Goal: Information Seeking & Learning: Learn about a topic

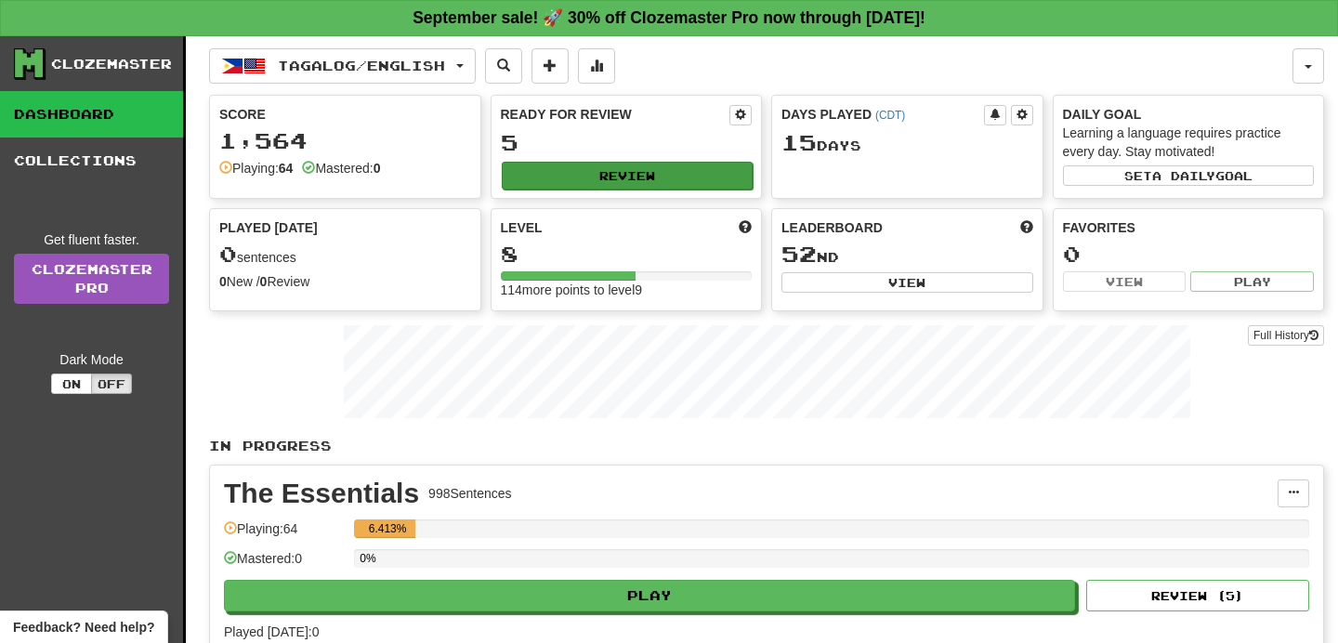
click at [653, 167] on button "Review" at bounding box center [628, 176] width 252 height 28
select select "**"
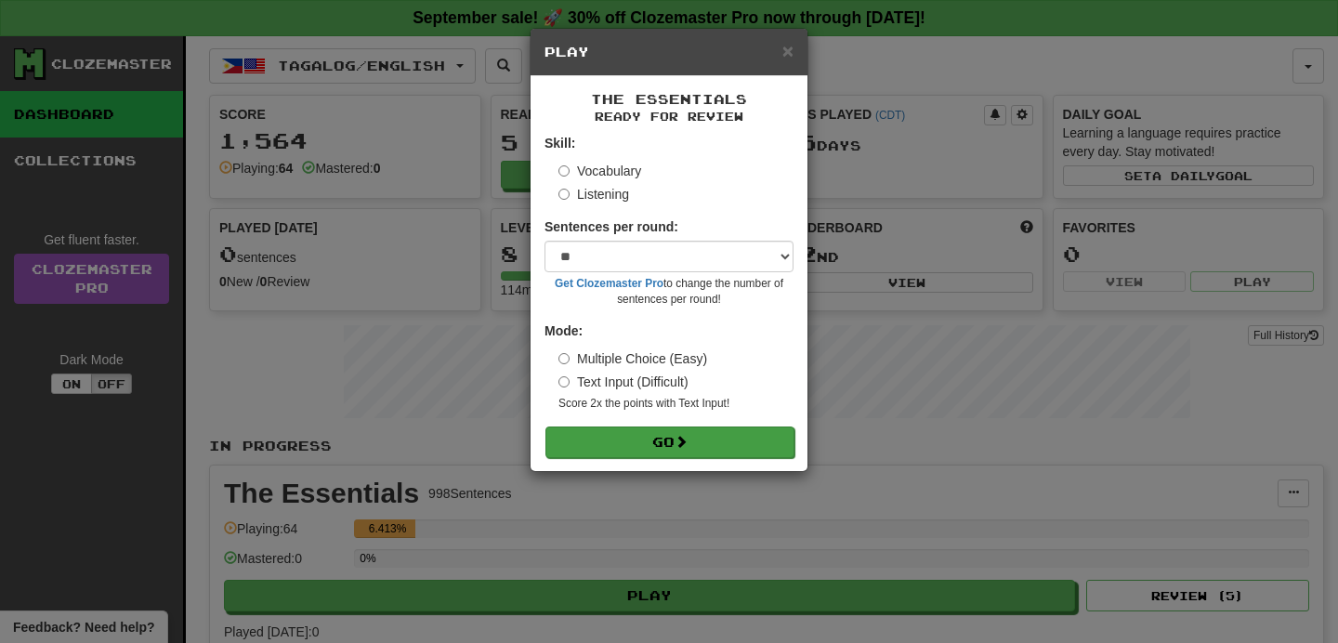
click at [684, 445] on button "Go" at bounding box center [669, 443] width 249 height 32
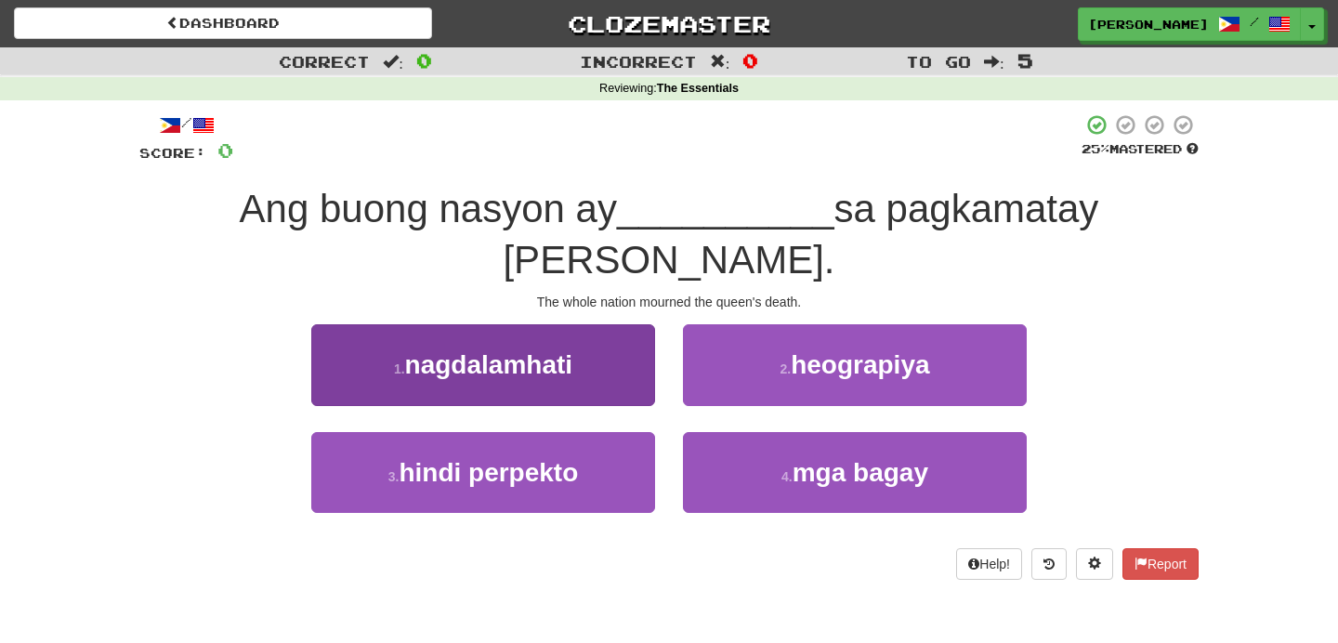
click at [537, 350] on span "nagdalamhati" at bounding box center [488, 364] width 167 height 29
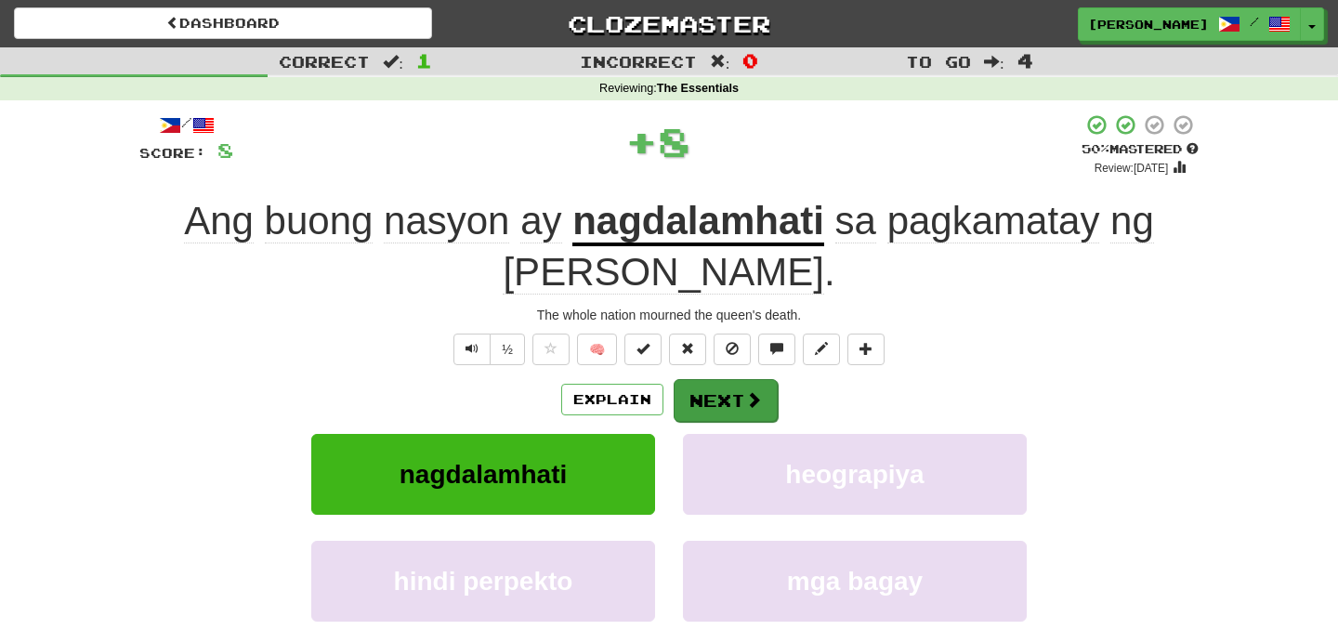
click at [723, 406] on button "Next" at bounding box center [726, 400] width 104 height 43
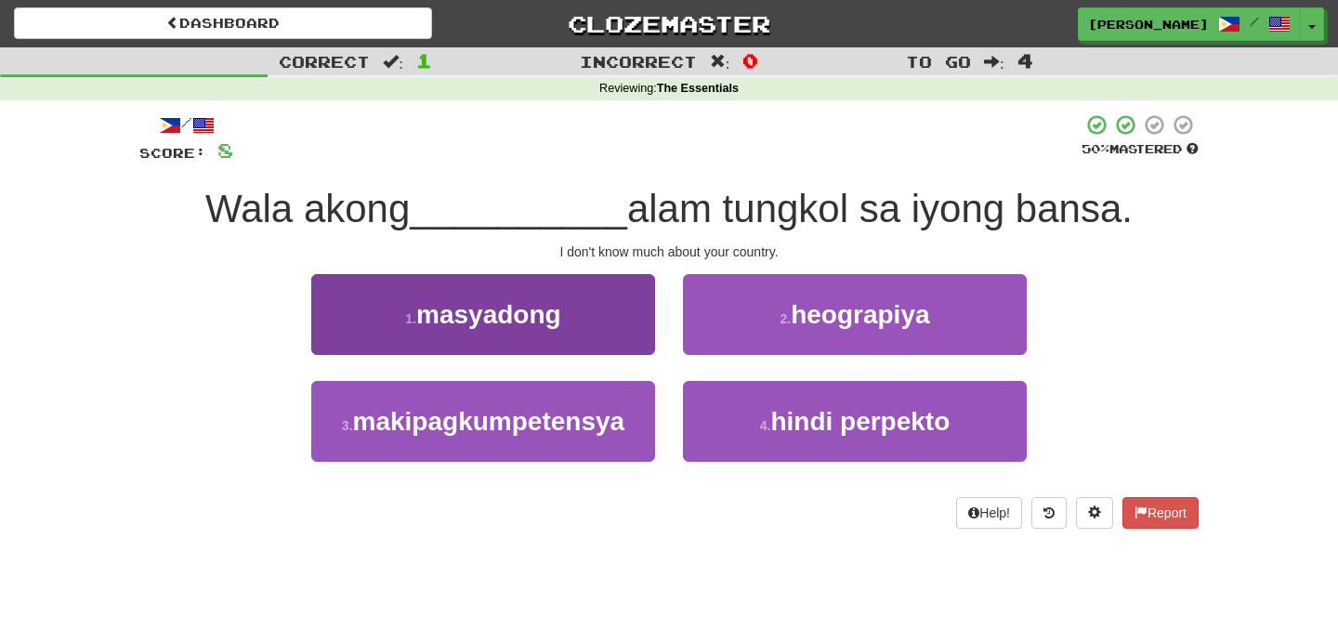
click at [632, 327] on button "1 . masyadong" at bounding box center [483, 314] width 344 height 81
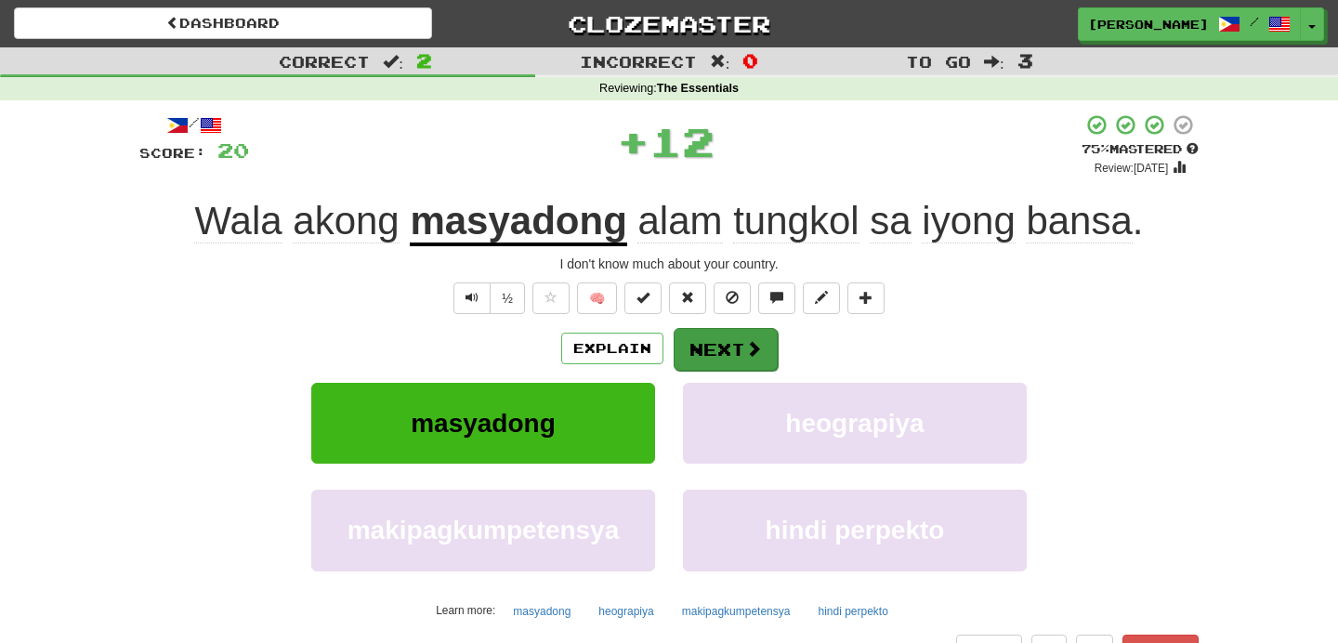
click at [709, 368] on button "Next" at bounding box center [726, 349] width 104 height 43
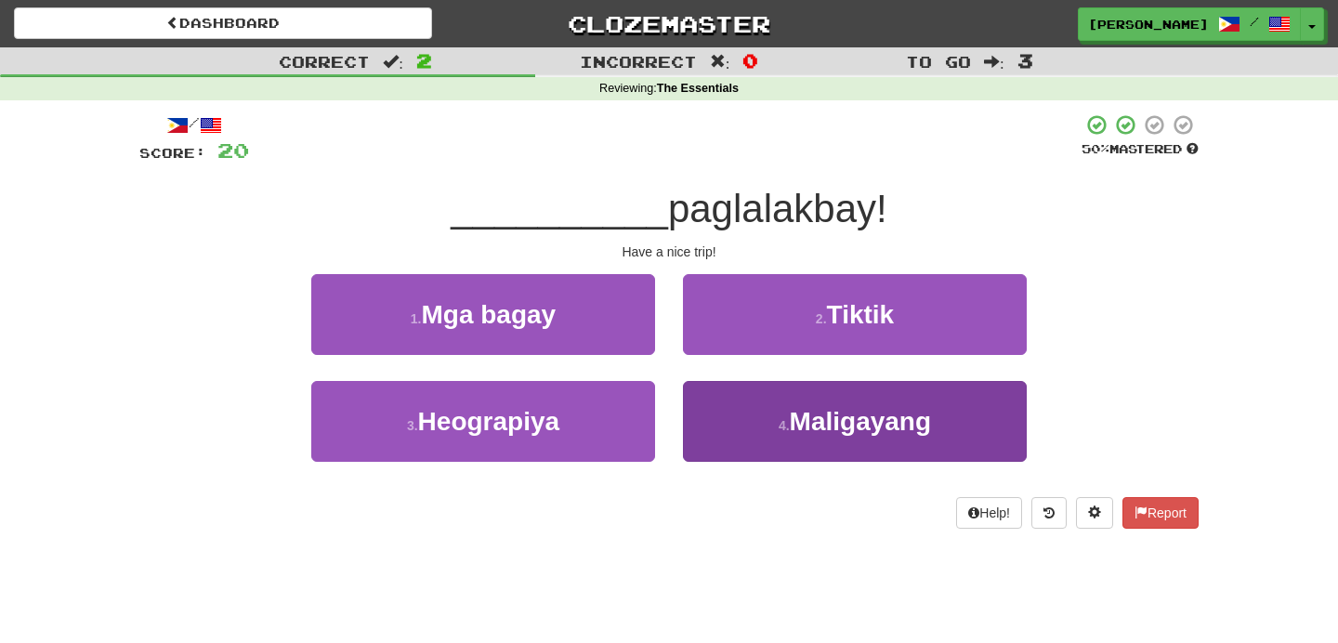
click at [754, 419] on button "4 . Maligayang" at bounding box center [855, 421] width 344 height 81
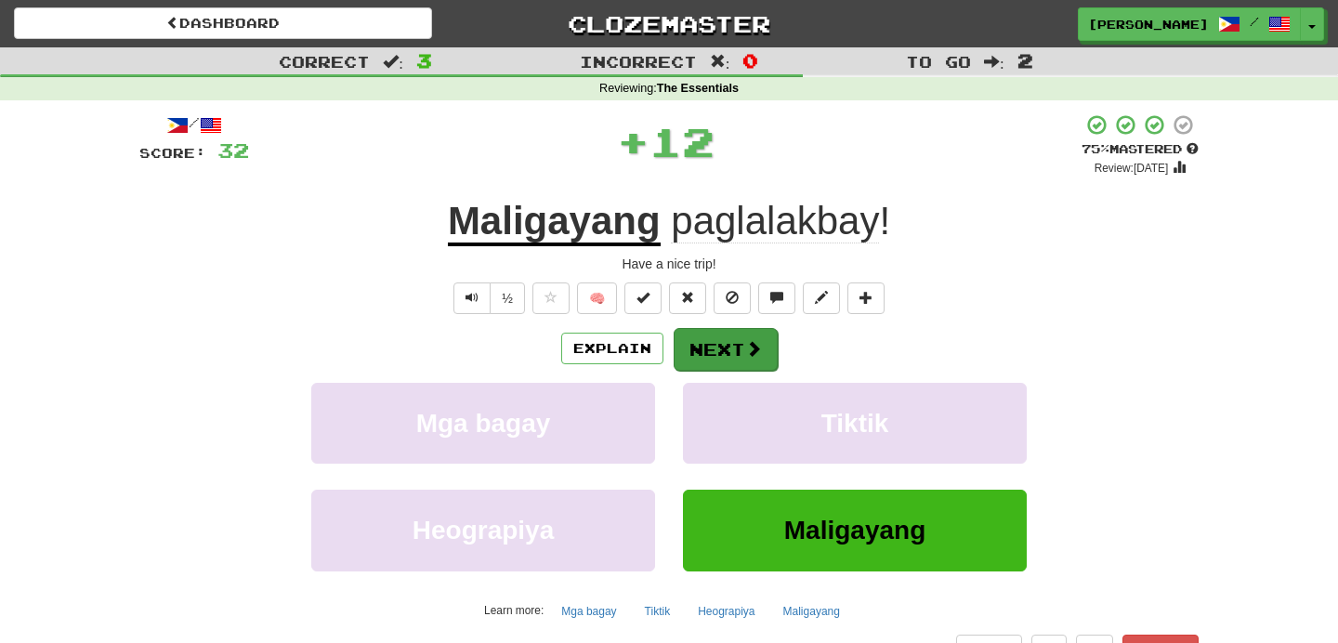
click at [729, 341] on button "Next" at bounding box center [726, 349] width 104 height 43
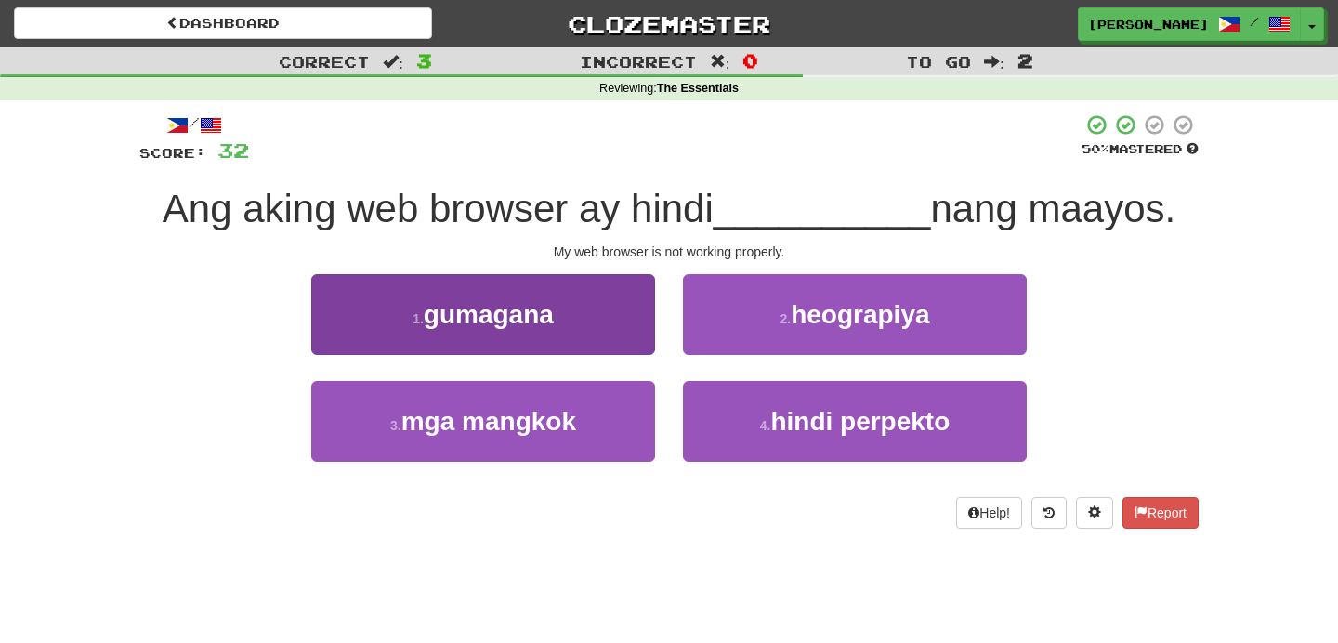
click at [621, 322] on button "1 . gumagana" at bounding box center [483, 314] width 344 height 81
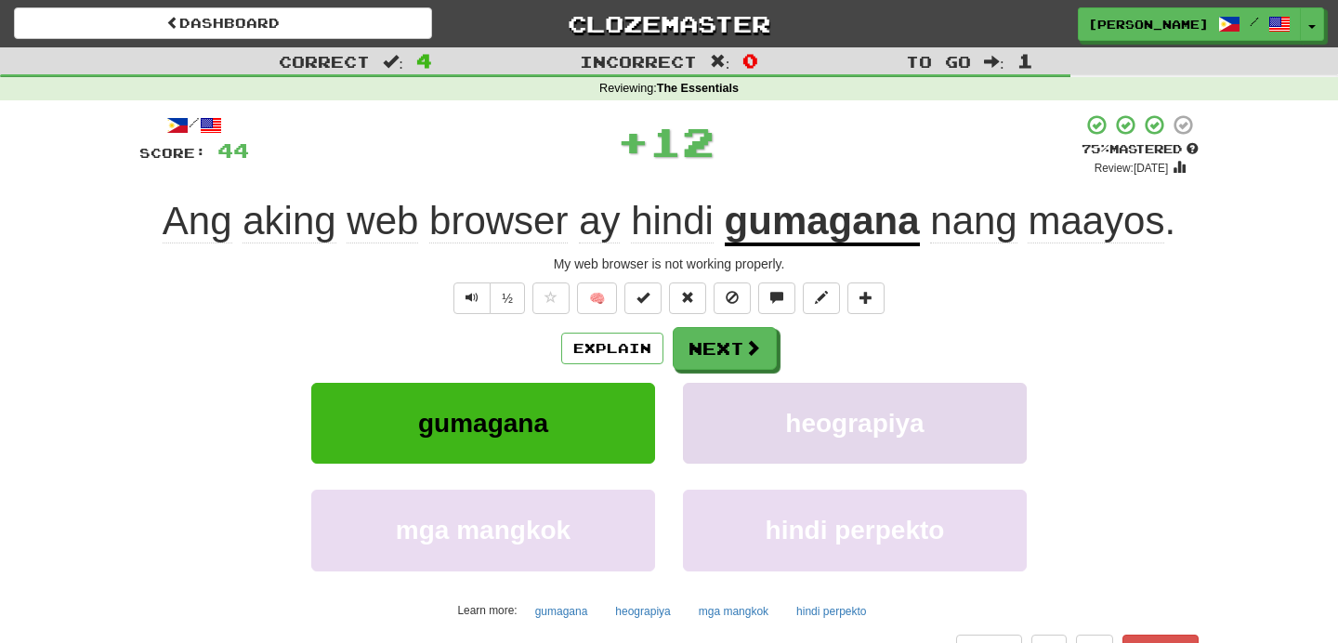
click at [762, 385] on button "heograpiya" at bounding box center [855, 423] width 344 height 81
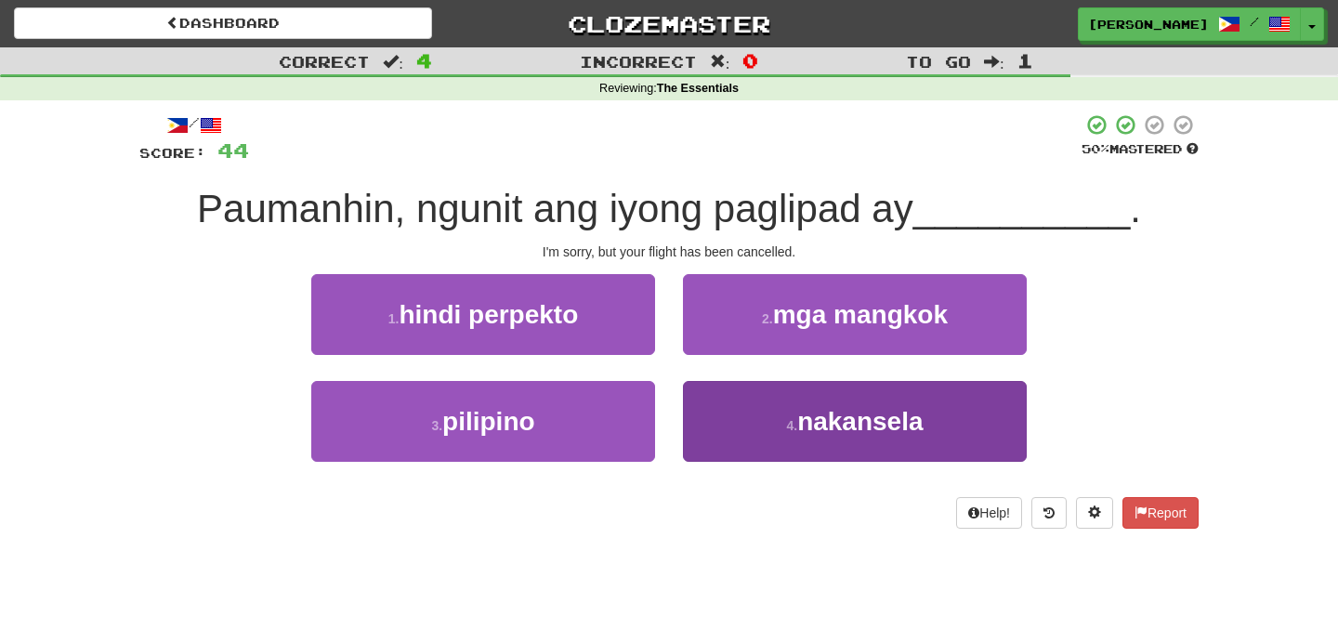
click at [707, 389] on button "4 . nakansela" at bounding box center [855, 421] width 344 height 81
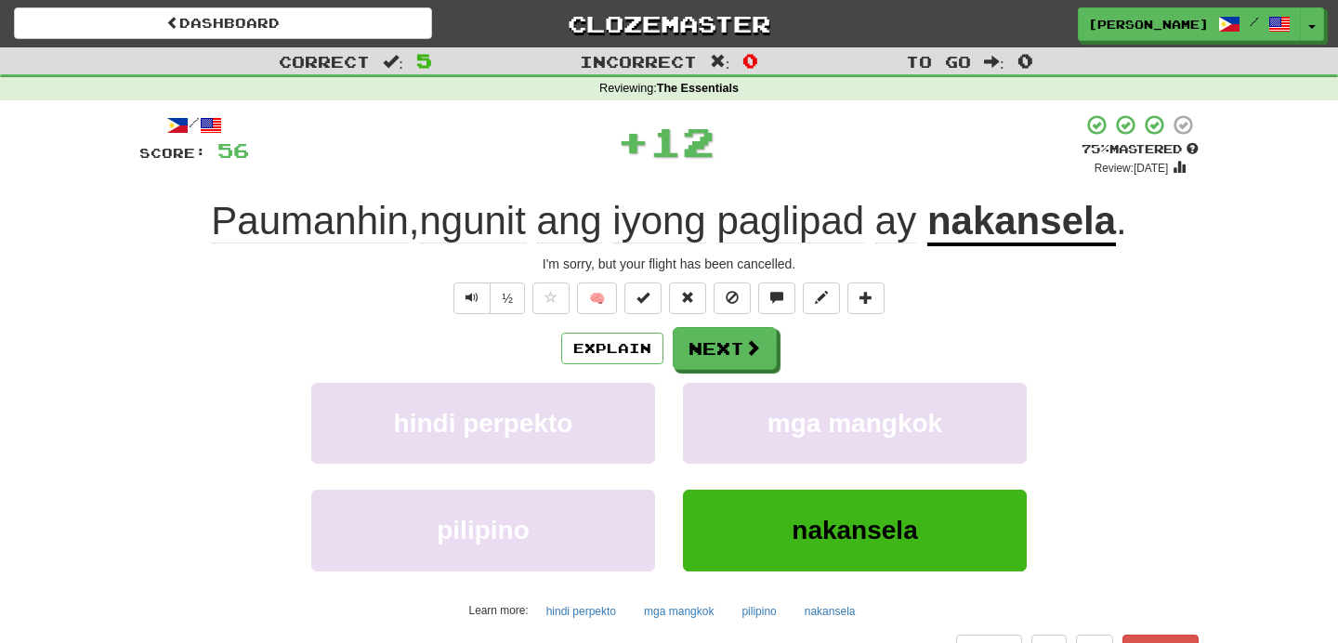
click at [720, 379] on div "Explain Next hindi perpekto mga mangkok pilipino nakansela Learn more: hindi pe…" at bounding box center [668, 476] width 1059 height 298
click at [720, 359] on button "Next" at bounding box center [726, 349] width 104 height 43
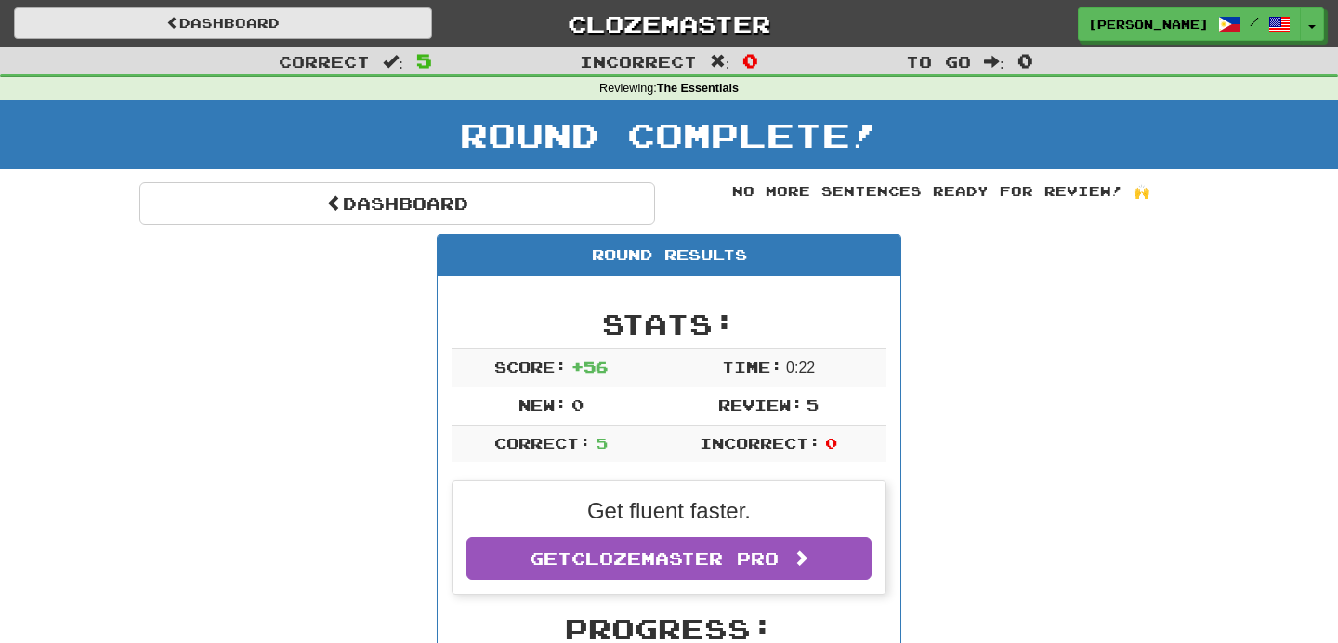
click at [364, 33] on link "Dashboard" at bounding box center [223, 23] width 418 height 32
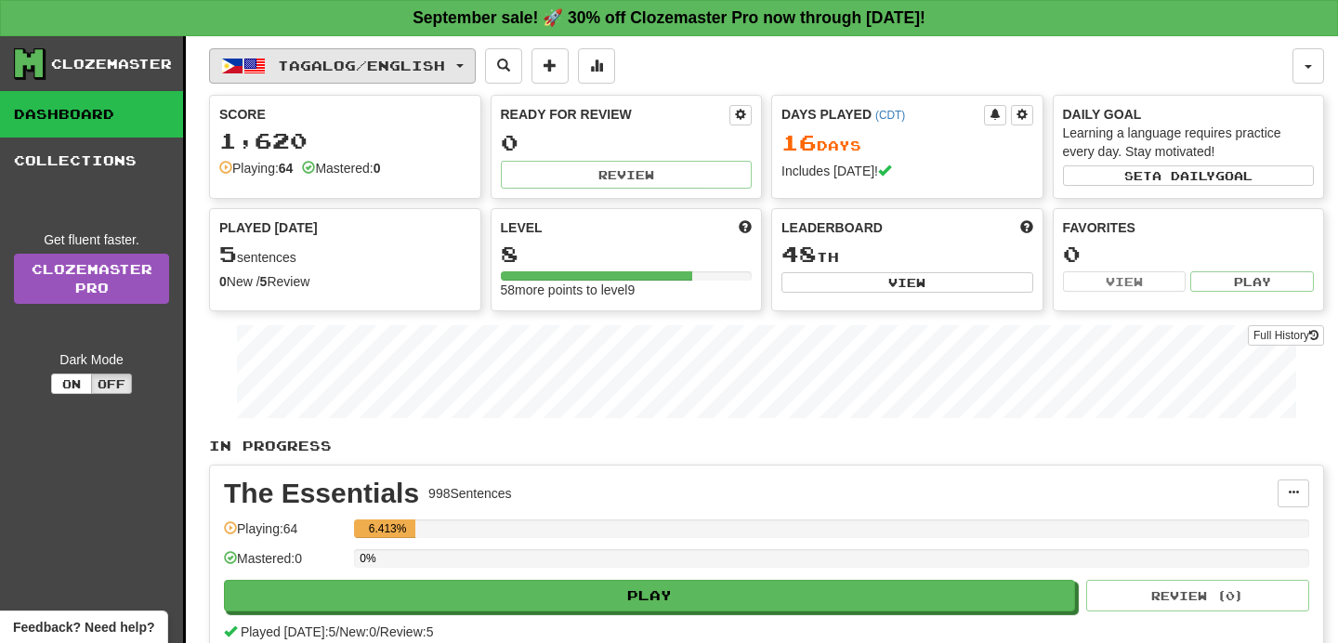
click at [416, 69] on span "Tagalog / English" at bounding box center [361, 66] width 167 height 16
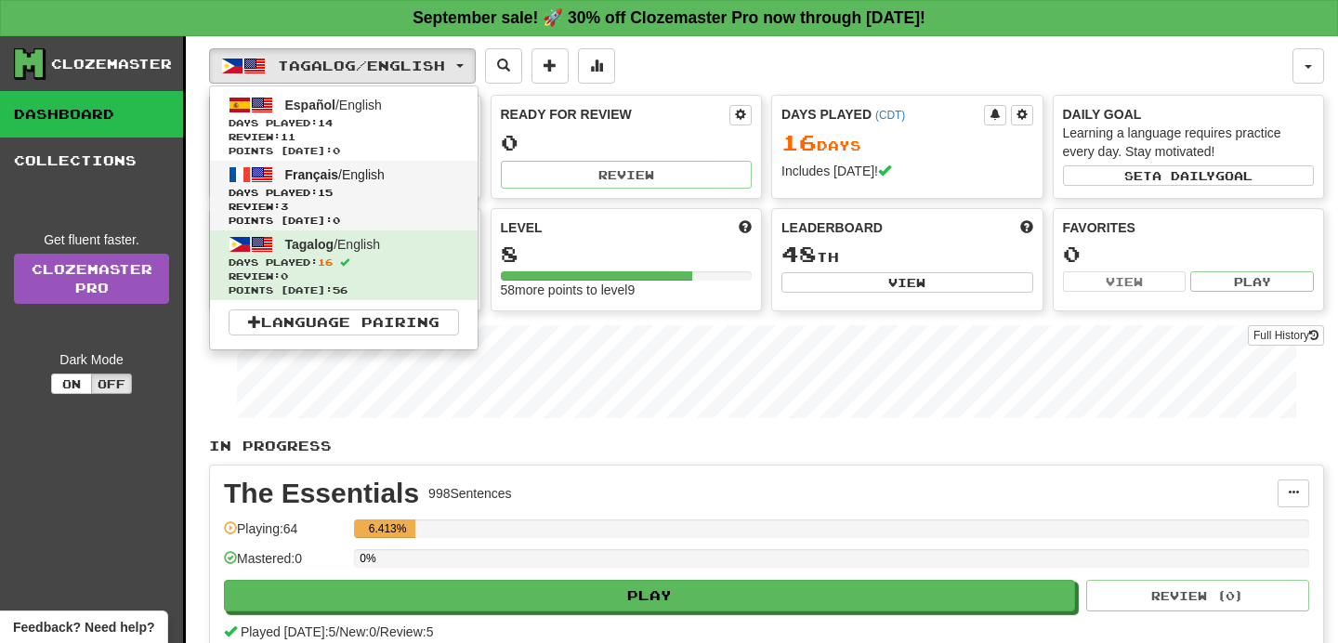
click at [435, 173] on link "Français / English Days Played: 15 Review: 3 Points today: 0" at bounding box center [344, 196] width 268 height 70
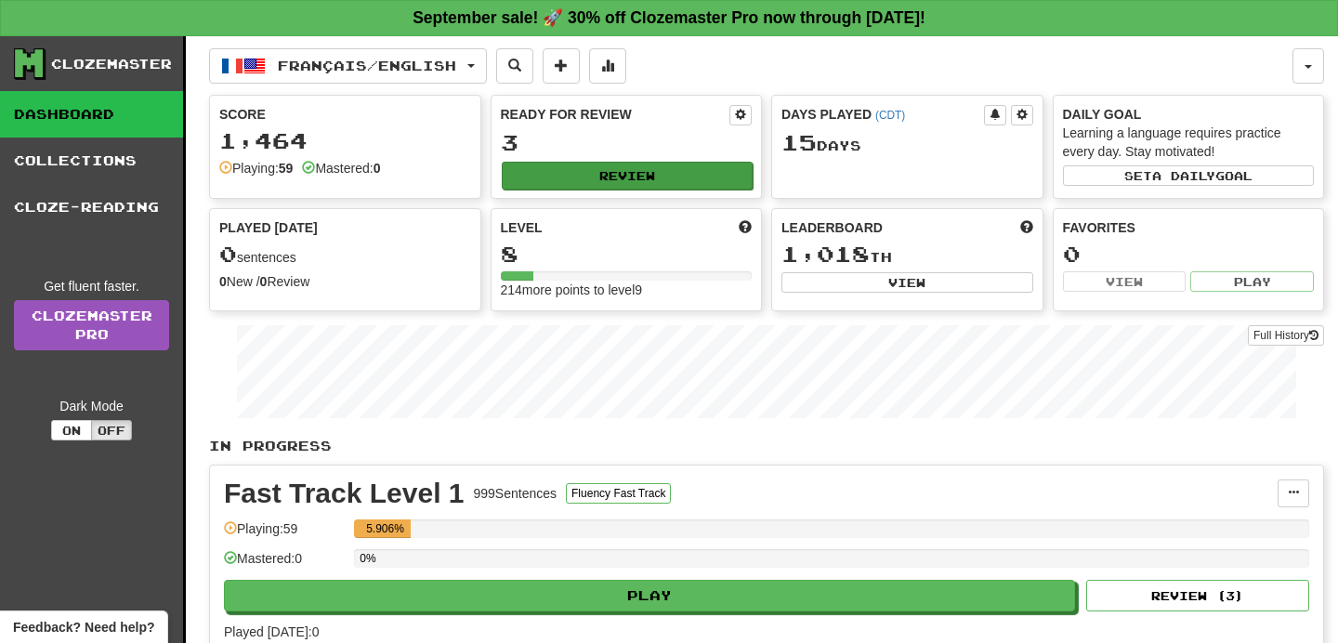
click at [554, 169] on button "Review" at bounding box center [628, 176] width 252 height 28
select select "**"
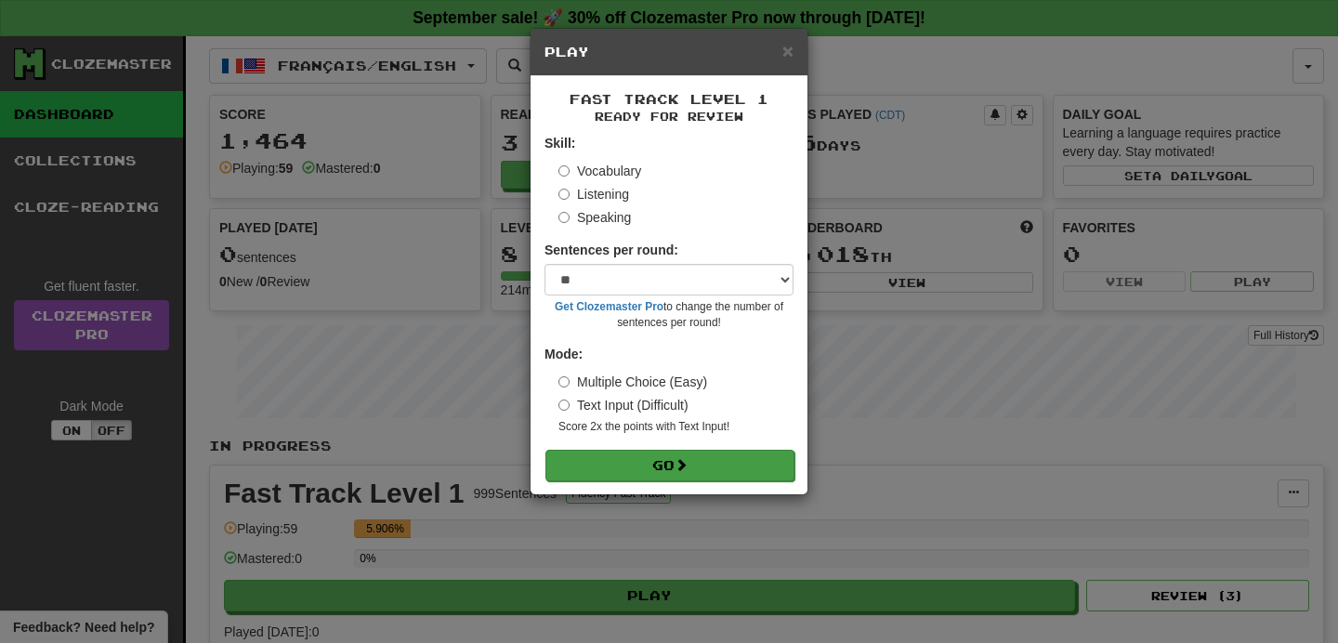
click at [678, 454] on button "Go" at bounding box center [669, 466] width 249 height 32
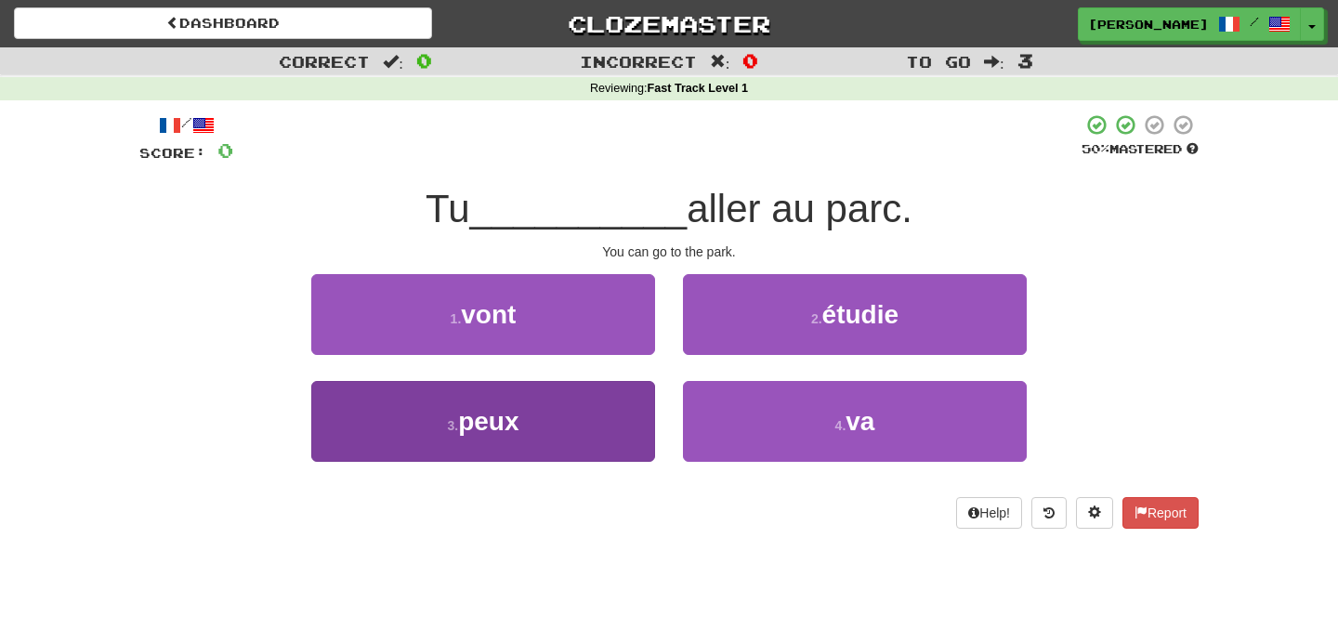
click at [639, 409] on button "3 . peux" at bounding box center [483, 421] width 344 height 81
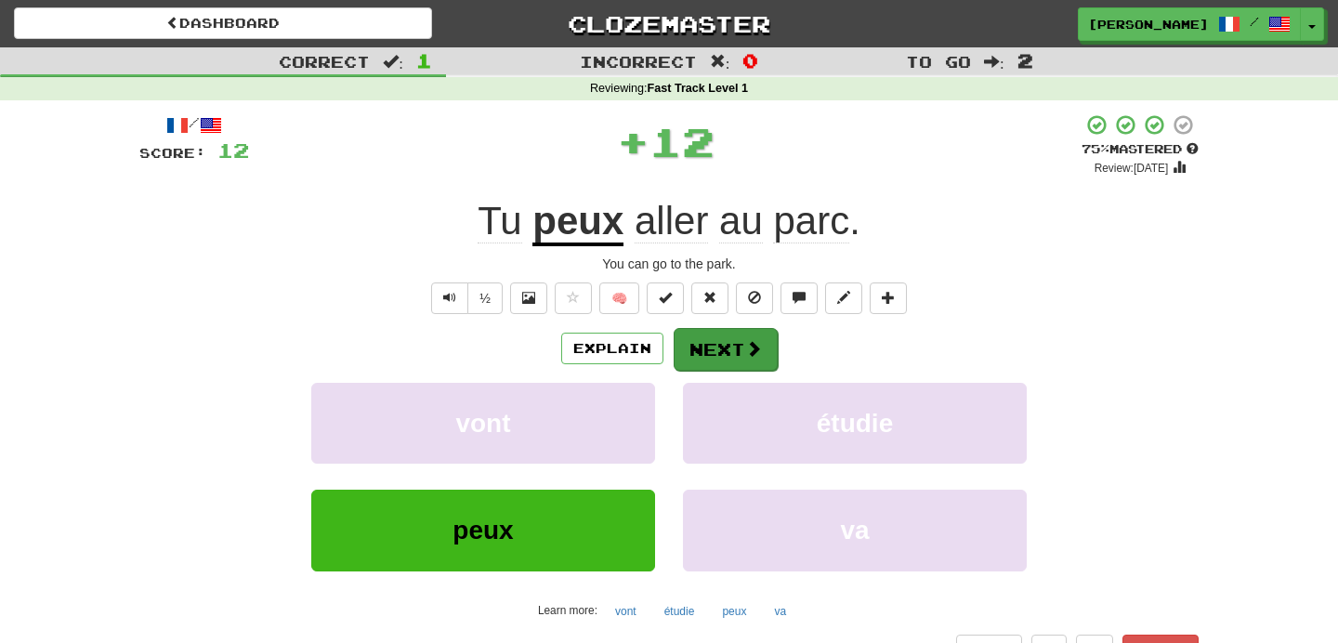
click at [728, 363] on button "Next" at bounding box center [726, 349] width 104 height 43
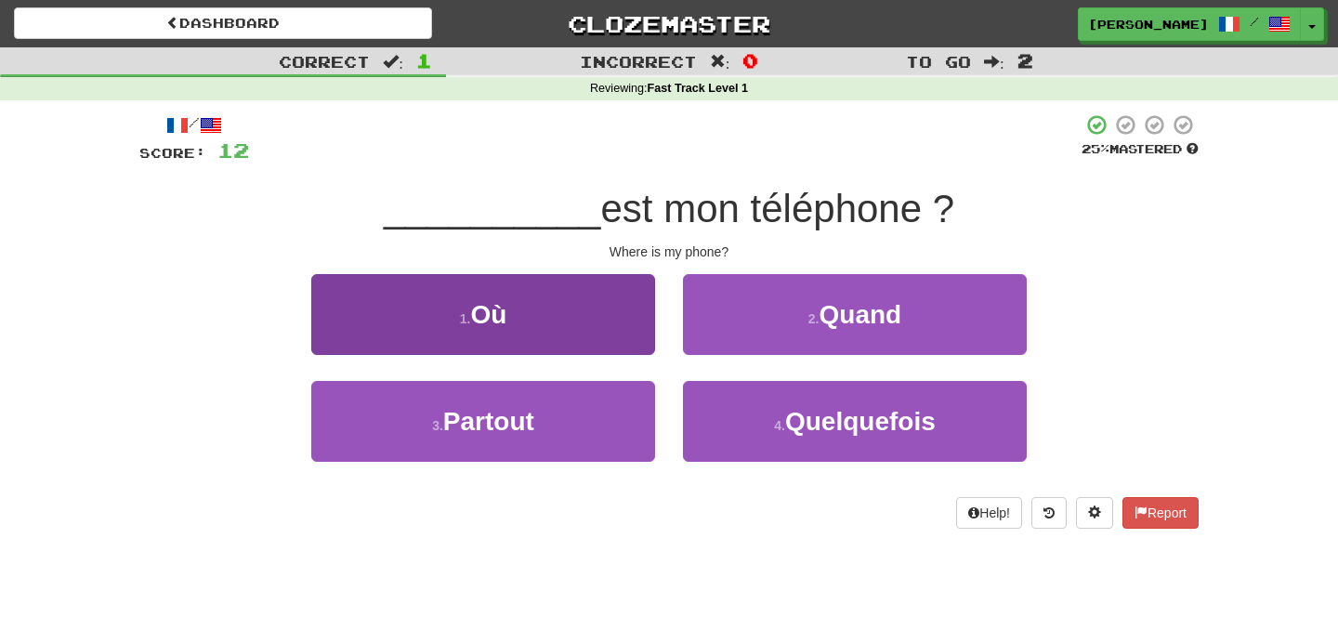
click at [592, 332] on button "1 . Où" at bounding box center [483, 314] width 344 height 81
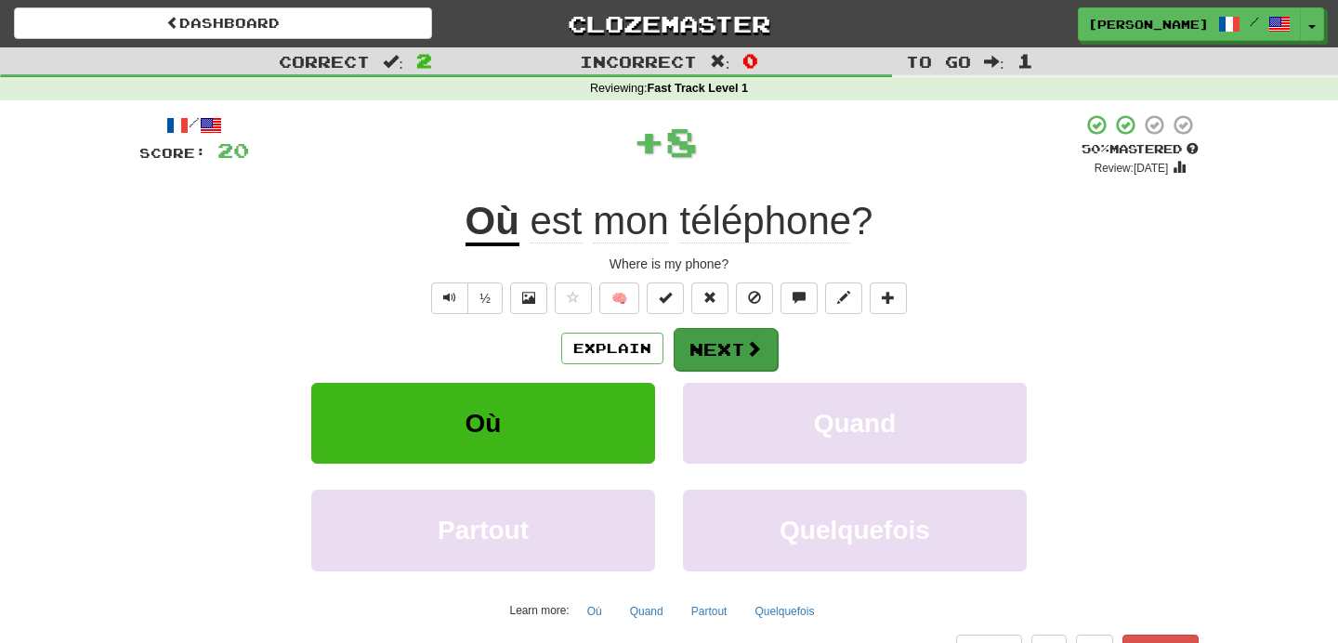
click at [711, 348] on button "Next" at bounding box center [726, 349] width 104 height 43
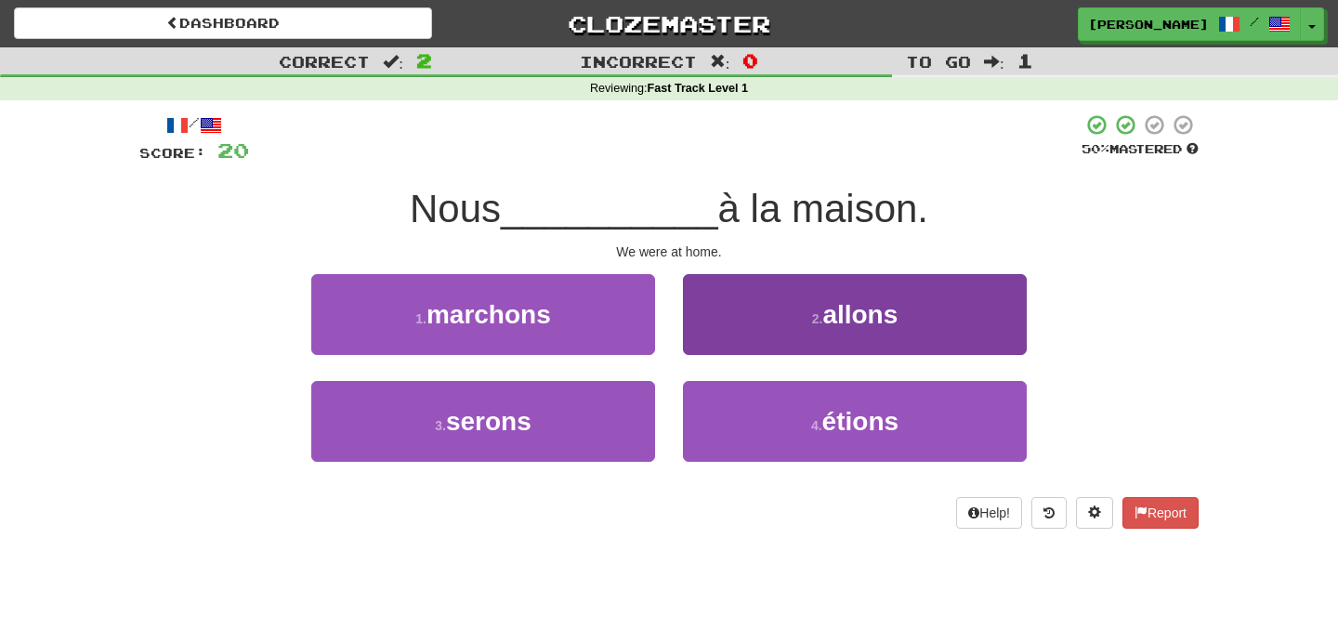
click at [741, 327] on button "2 . allons" at bounding box center [855, 314] width 344 height 81
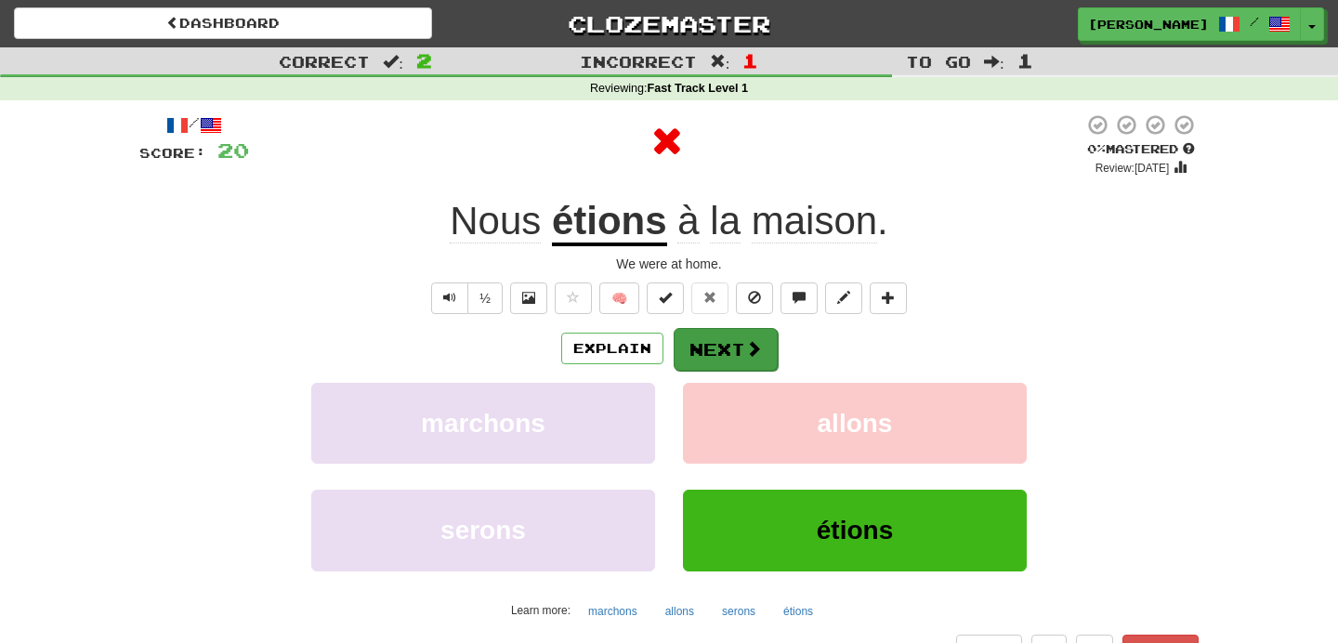
click at [739, 364] on button "Next" at bounding box center [726, 349] width 104 height 43
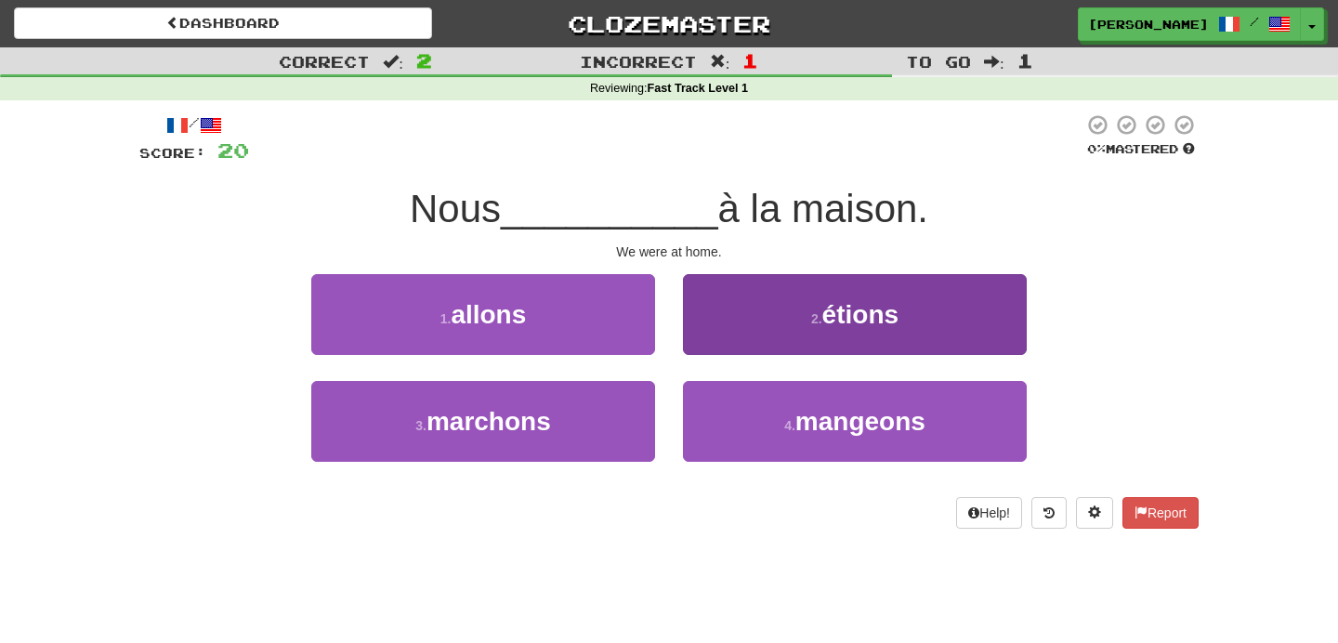
click at [728, 323] on button "2 . étions" at bounding box center [855, 314] width 344 height 81
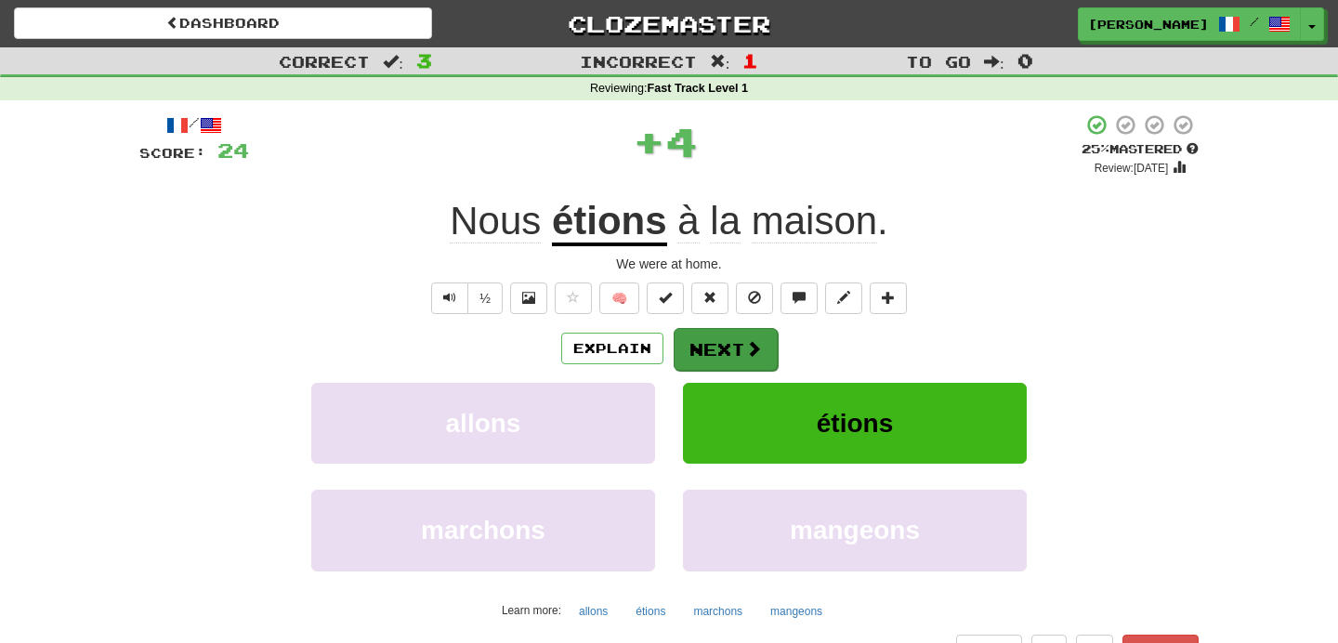
click at [726, 358] on button "Next" at bounding box center [726, 349] width 104 height 43
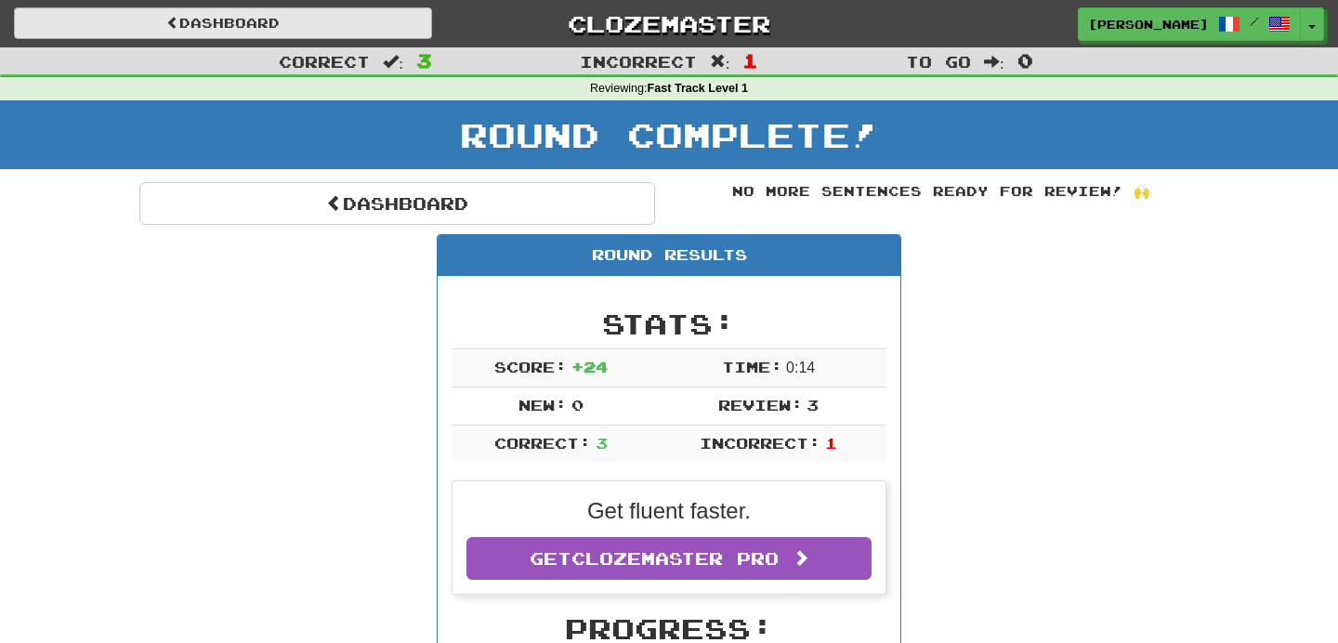
click at [269, 13] on link "Dashboard" at bounding box center [223, 23] width 418 height 32
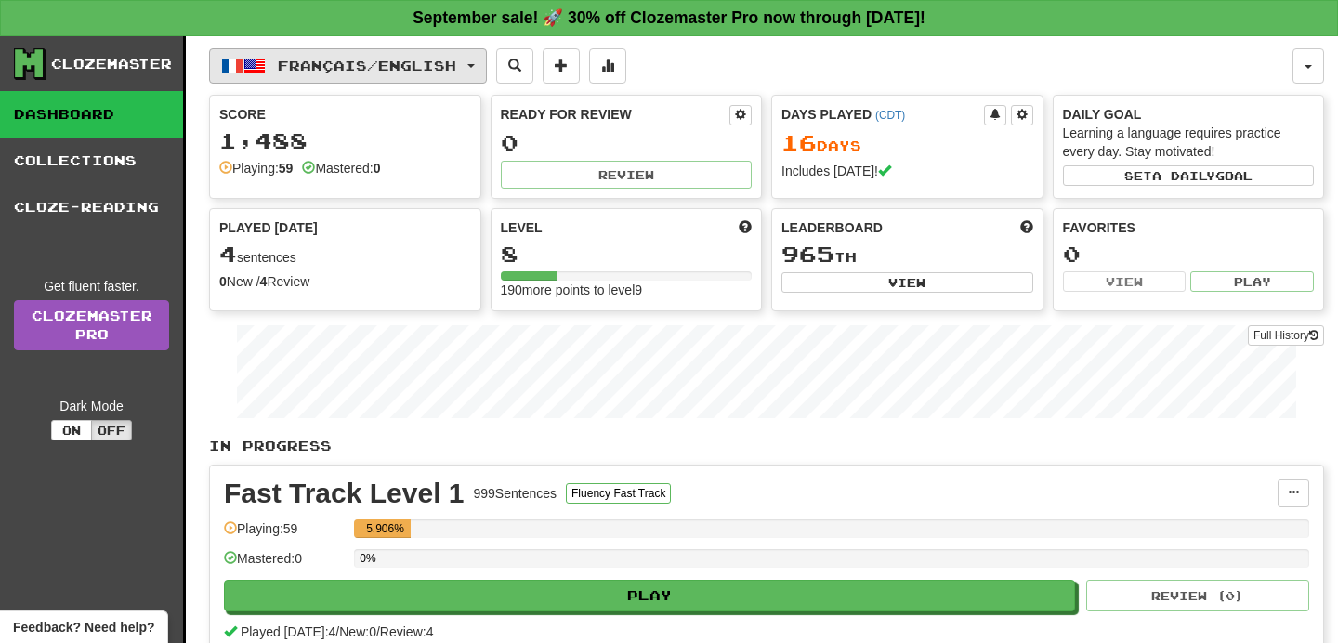
click at [312, 73] on span "Français / English" at bounding box center [367, 66] width 178 height 16
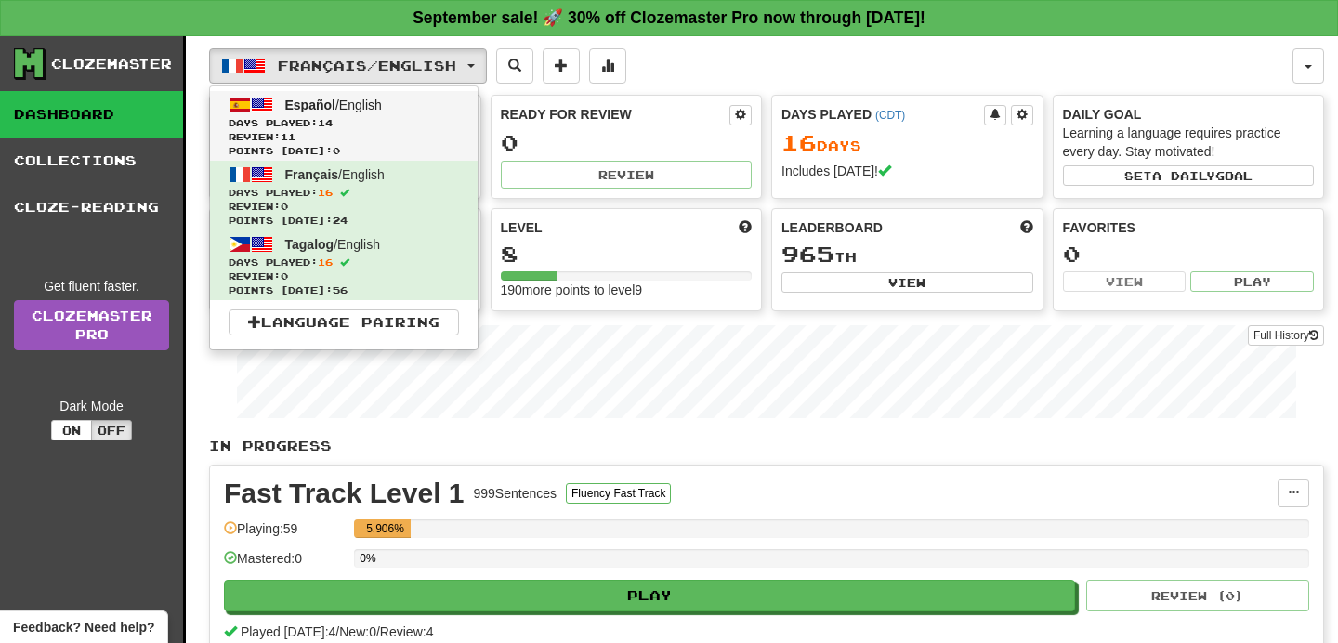
click at [321, 120] on span "Days Played: 14" at bounding box center [344, 123] width 230 height 14
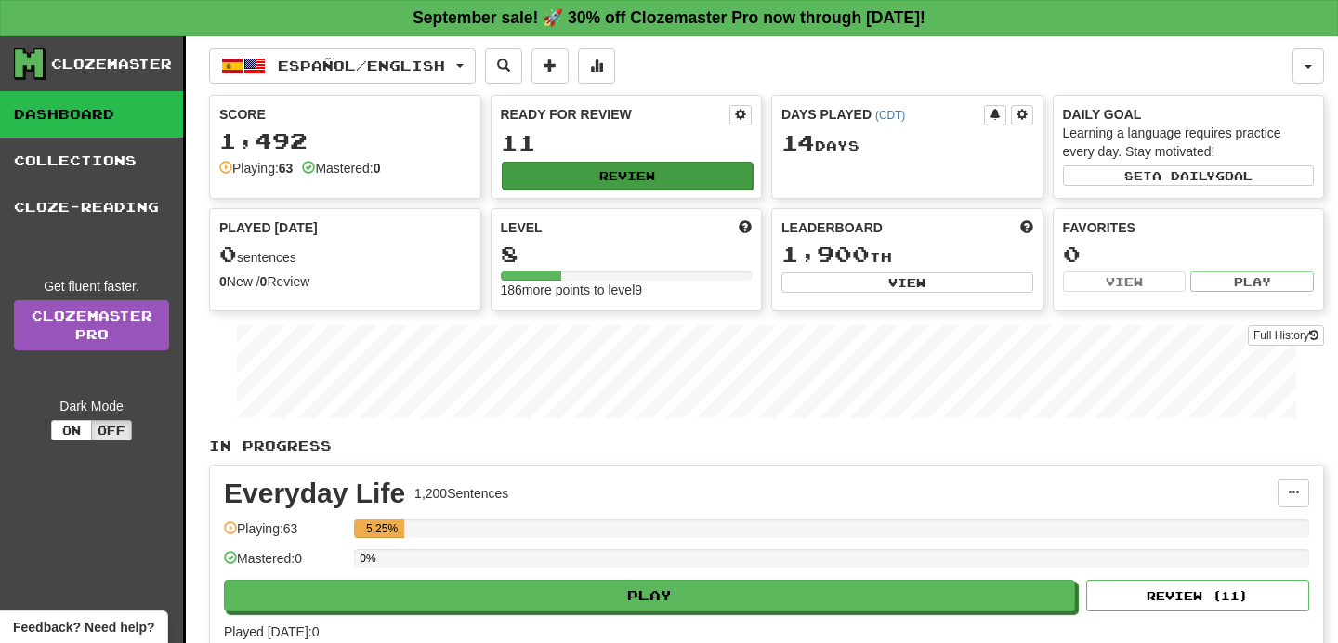
click at [542, 175] on button "Review" at bounding box center [628, 176] width 252 height 28
select select "**"
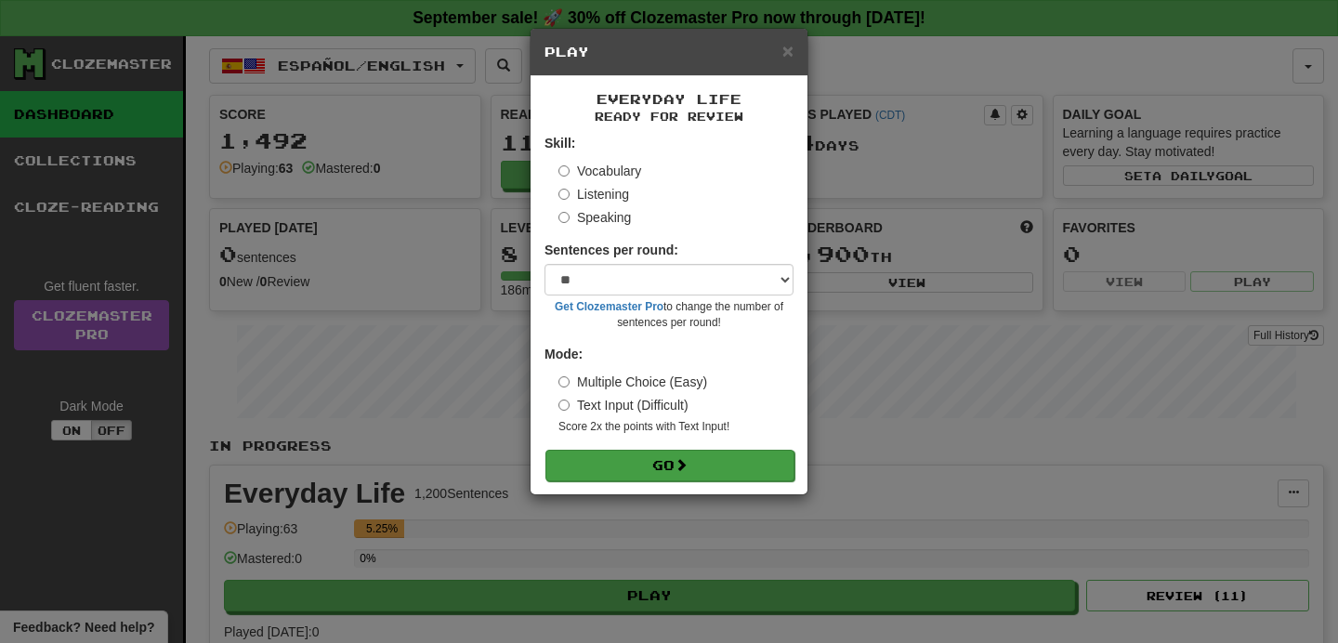
click at [623, 475] on button "Go" at bounding box center [669, 466] width 249 height 32
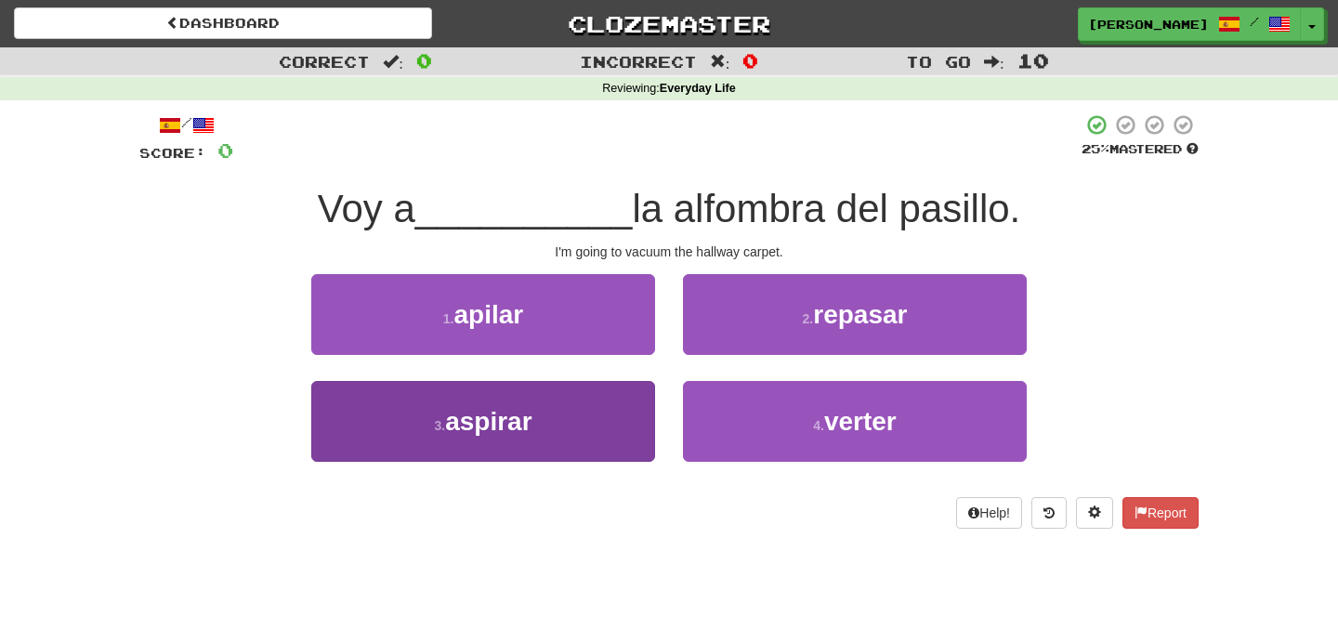
click at [585, 416] on button "3 . aspirar" at bounding box center [483, 421] width 344 height 81
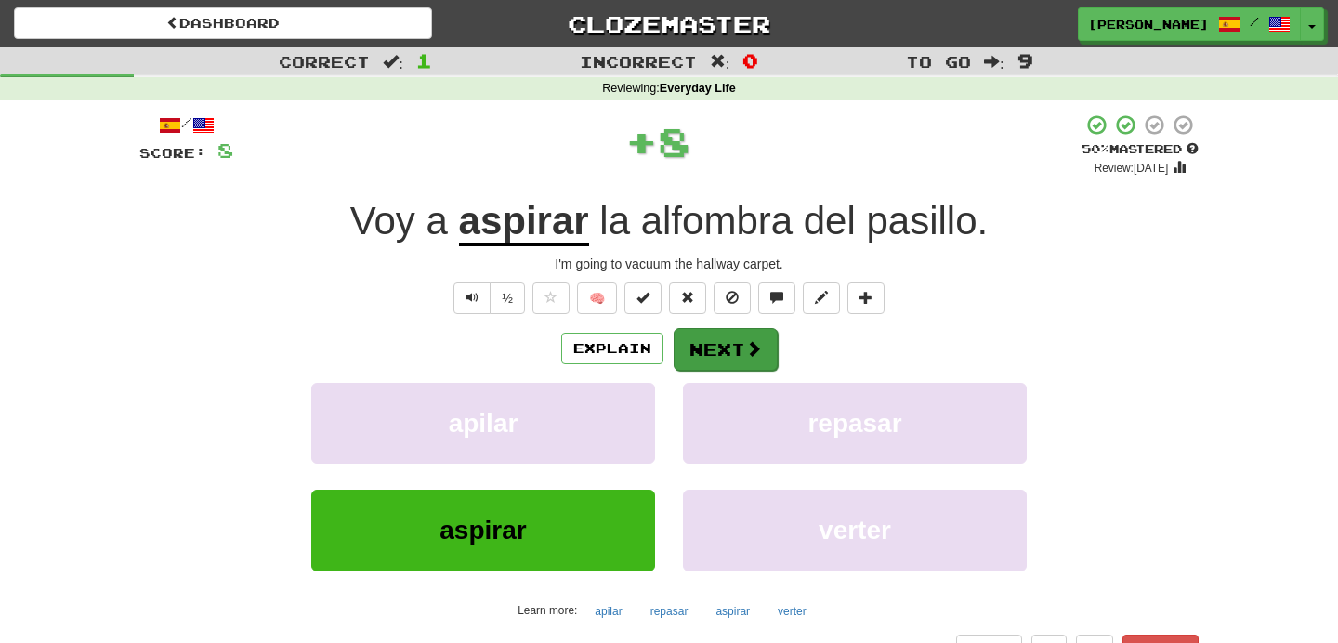
click at [736, 359] on button "Next" at bounding box center [726, 349] width 104 height 43
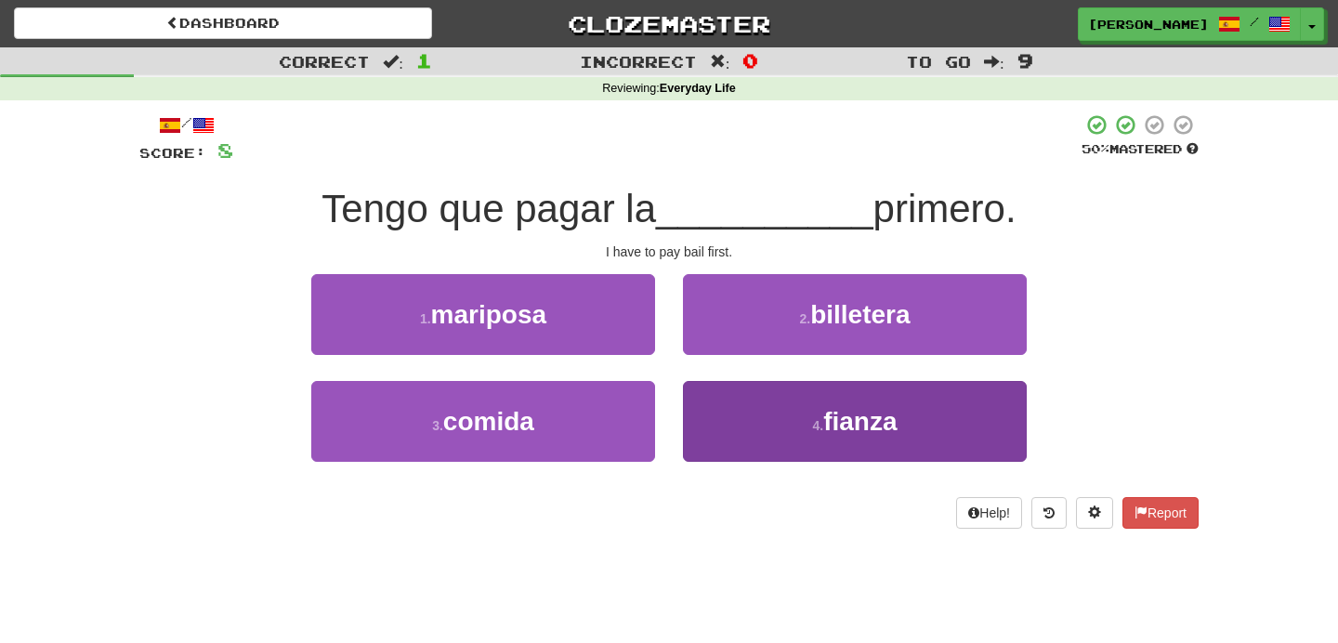
click at [753, 399] on button "4 . fianza" at bounding box center [855, 421] width 344 height 81
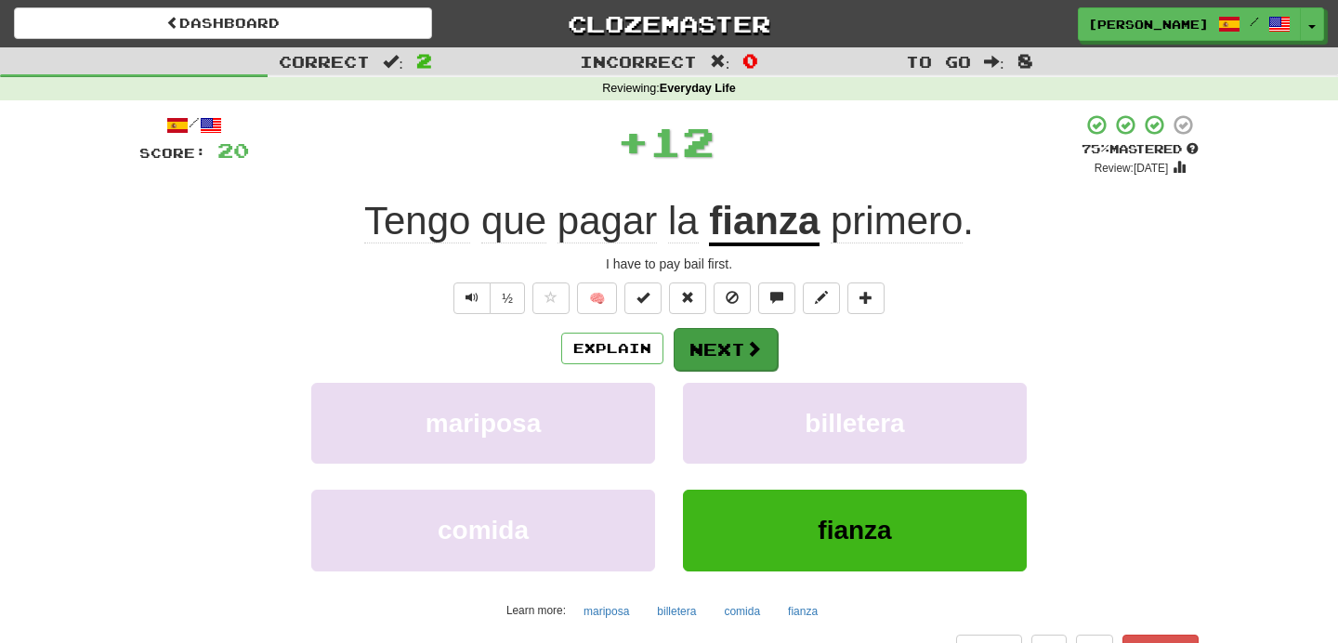
click at [763, 351] on button "Next" at bounding box center [726, 349] width 104 height 43
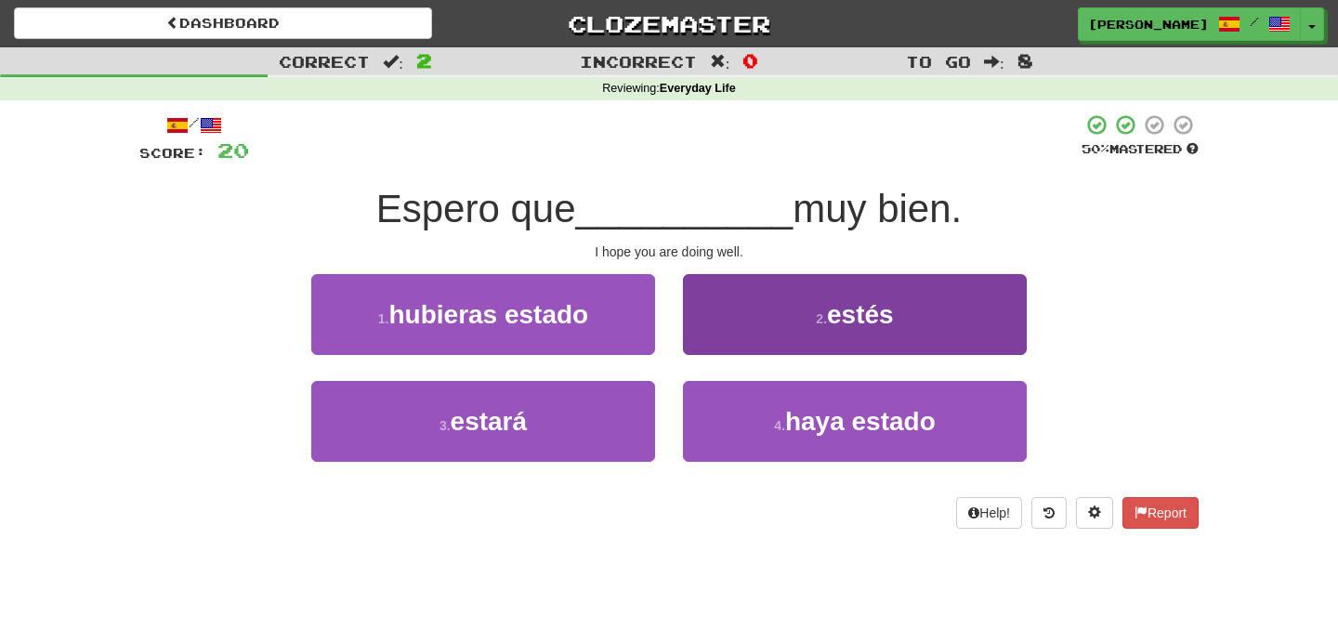
click at [735, 342] on button "2 . estés" at bounding box center [855, 314] width 344 height 81
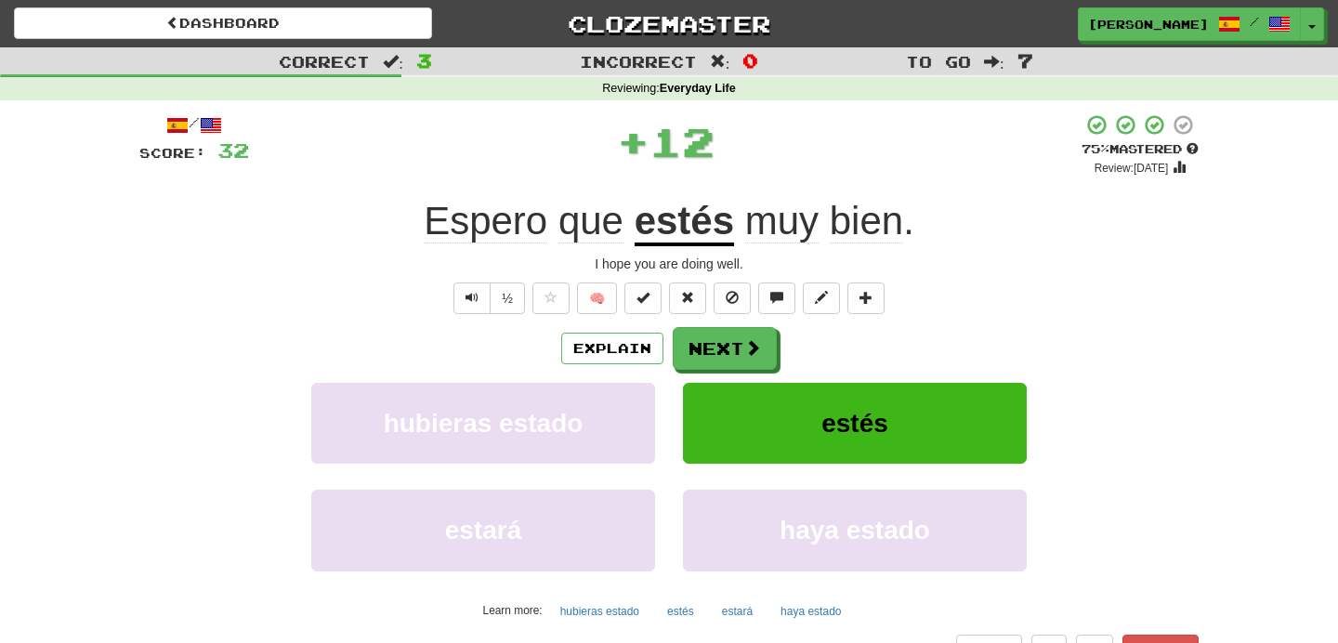
click at [751, 378] on div "Explain Next hubieras estado estés estará haya estado Learn more: hubieras esta…" at bounding box center [668, 476] width 1059 height 298
click at [751, 351] on span at bounding box center [753, 348] width 17 height 17
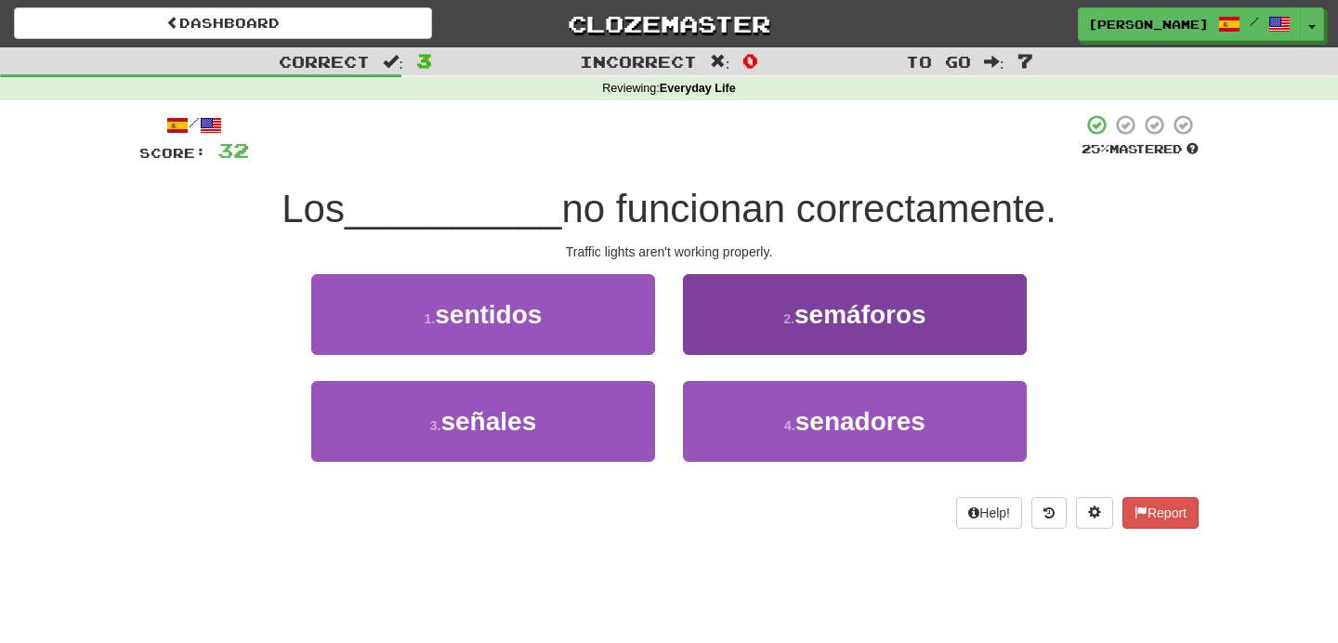
click at [755, 325] on button "2 . semáforos" at bounding box center [855, 314] width 344 height 81
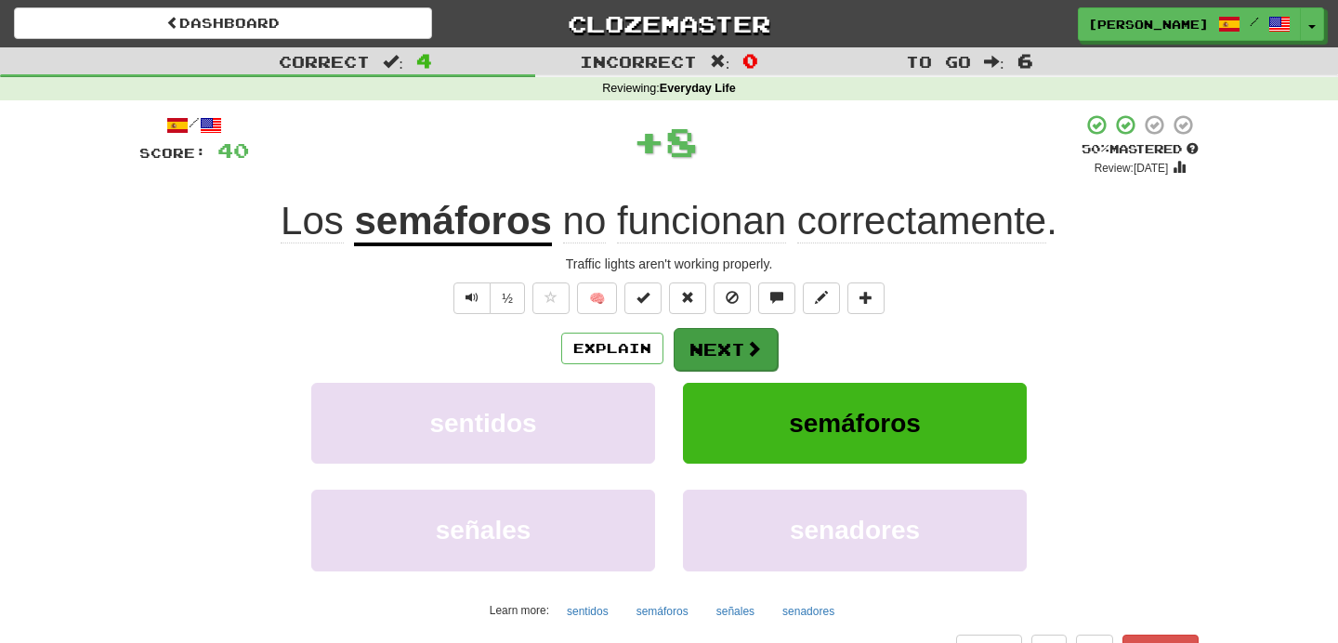
click at [751, 351] on span at bounding box center [753, 348] width 17 height 17
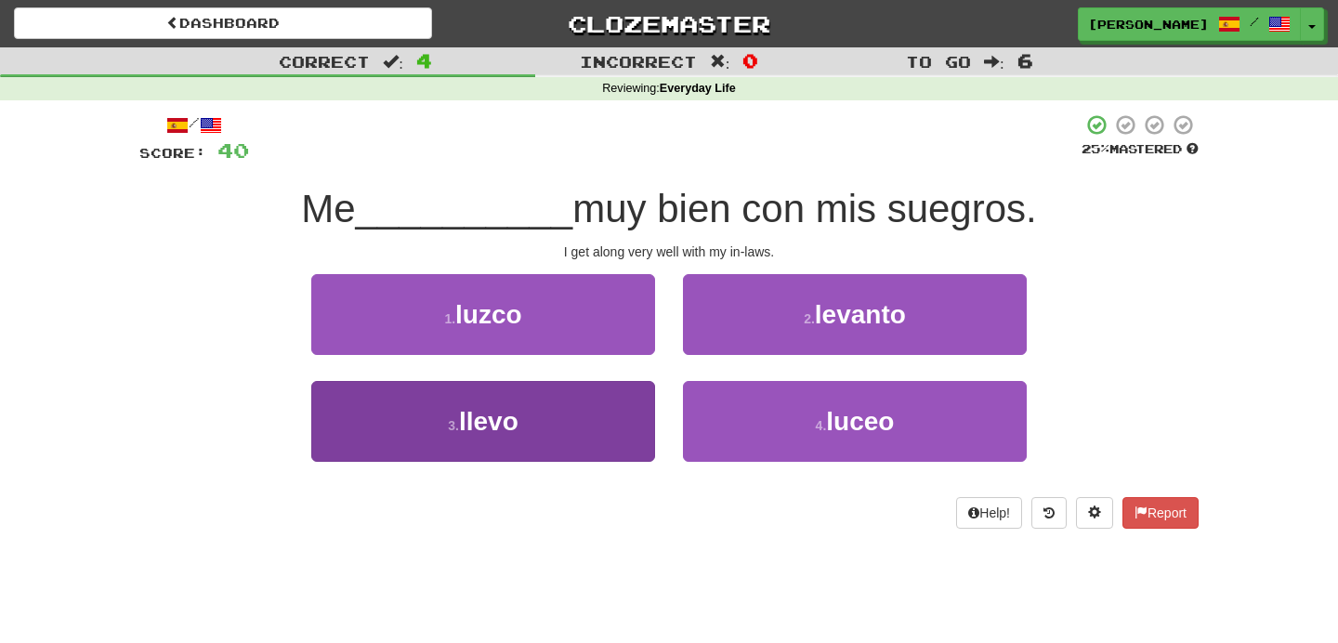
click at [577, 401] on button "3 . llevo" at bounding box center [483, 421] width 344 height 81
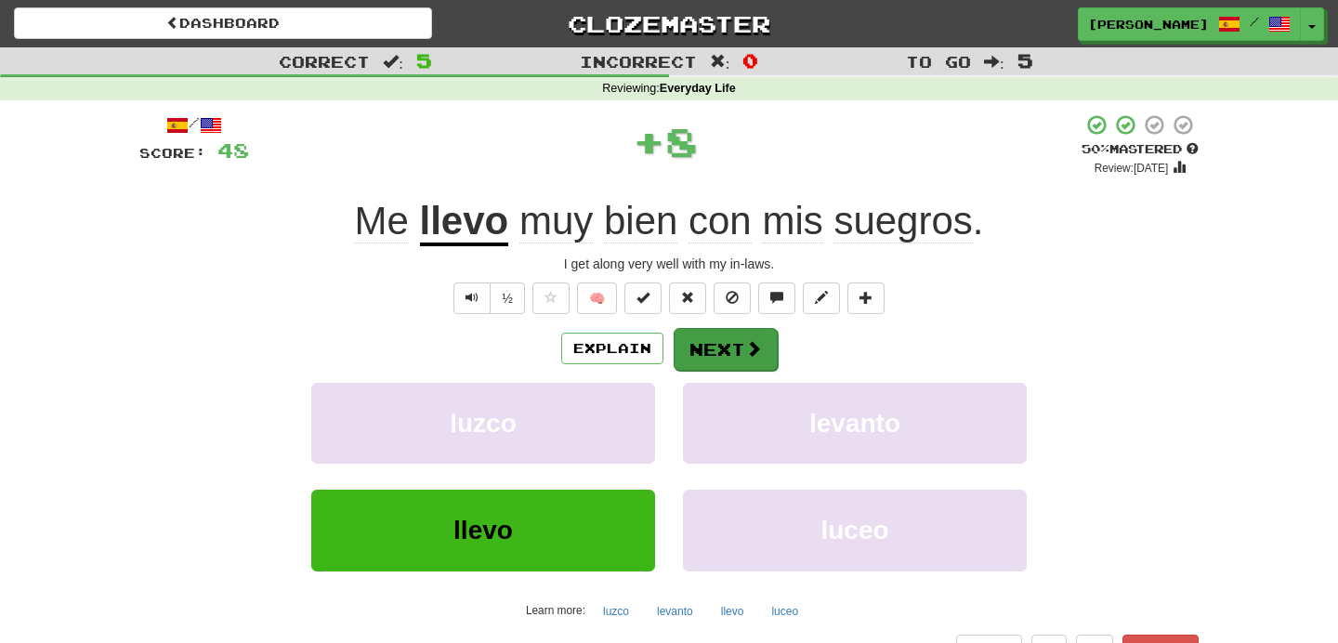
click at [736, 343] on button "Next" at bounding box center [726, 349] width 104 height 43
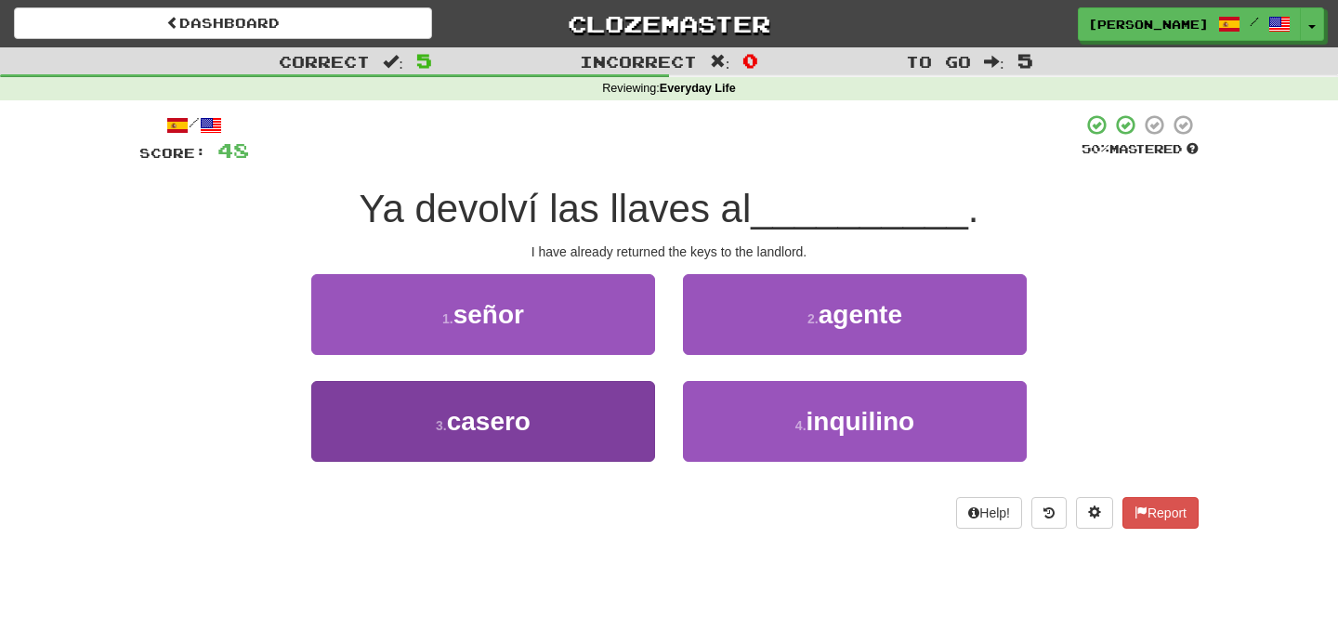
click at [608, 402] on button "3 . casero" at bounding box center [483, 421] width 344 height 81
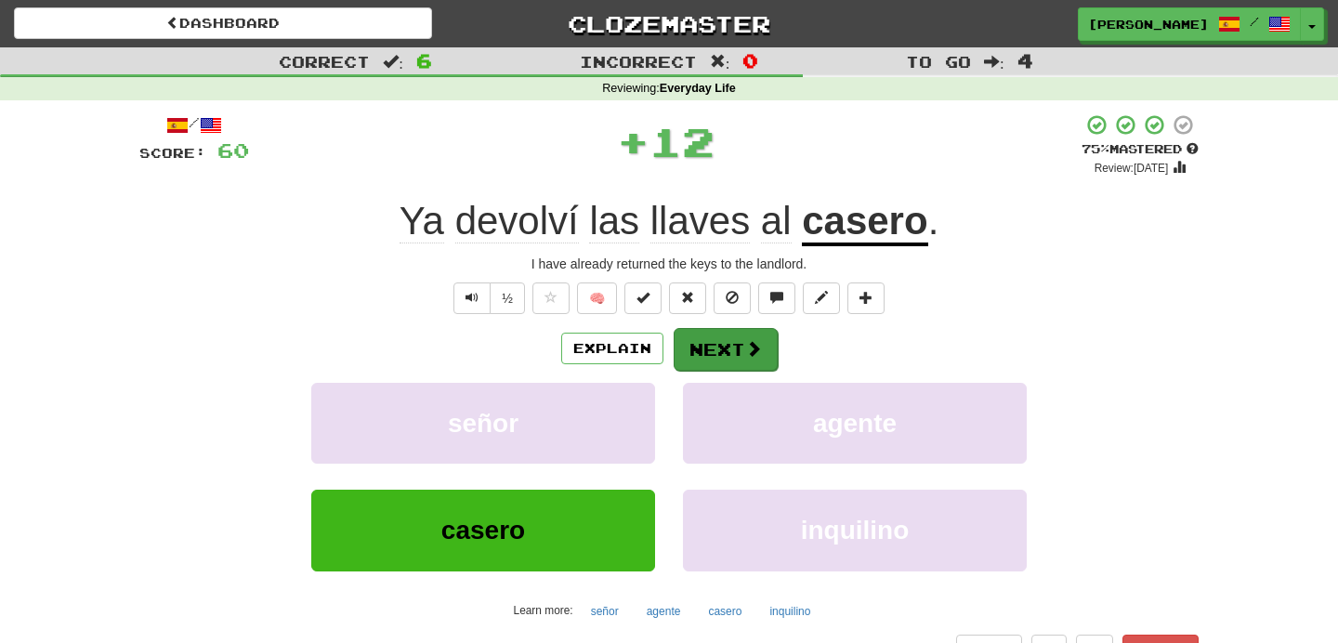
click at [732, 348] on button "Next" at bounding box center [726, 349] width 104 height 43
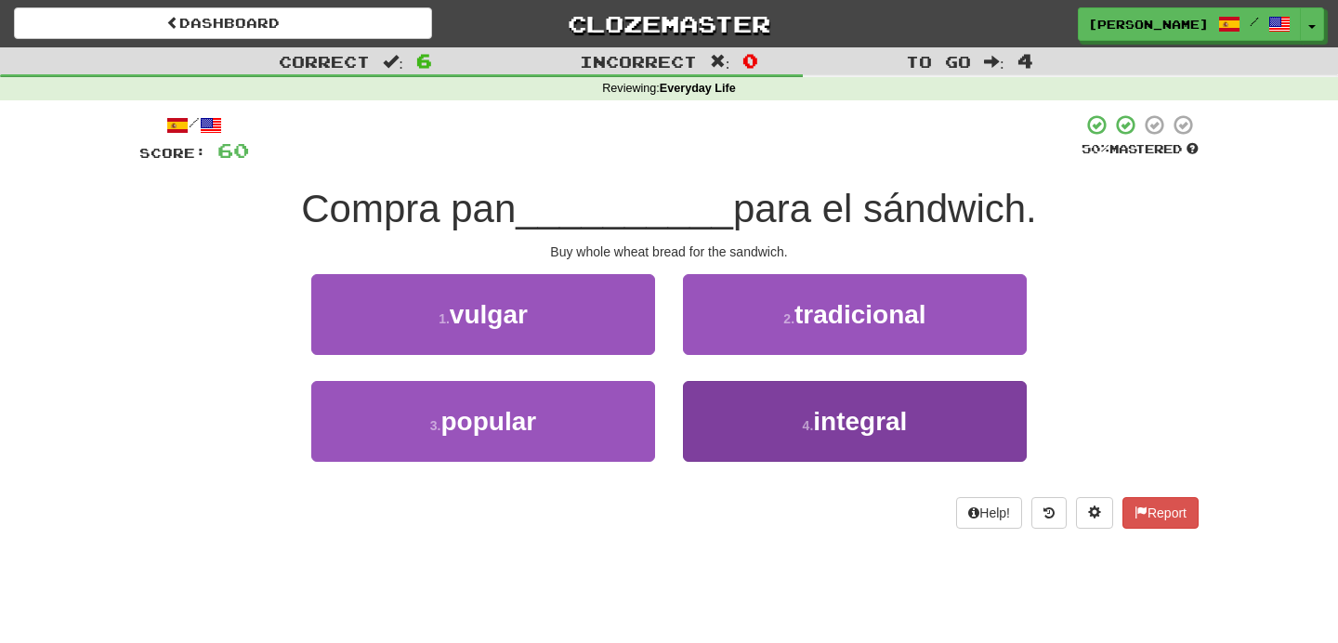
click at [747, 395] on button "4 . integral" at bounding box center [855, 421] width 344 height 81
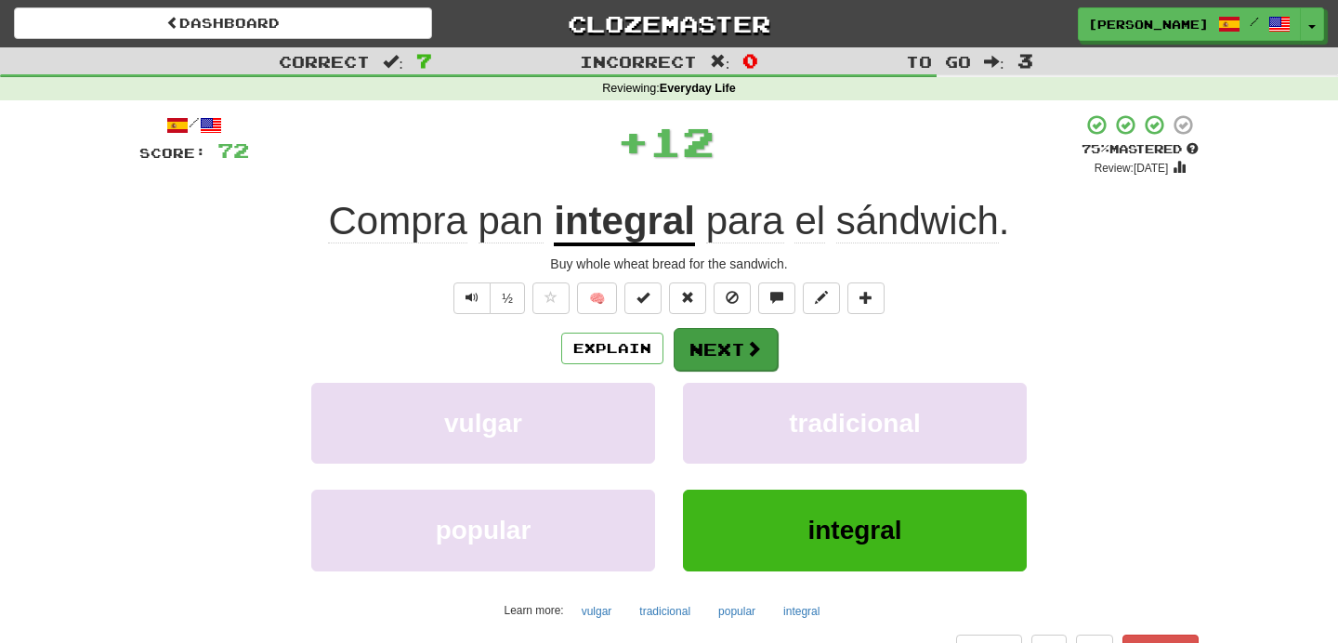
click at [759, 356] on span at bounding box center [753, 348] width 17 height 17
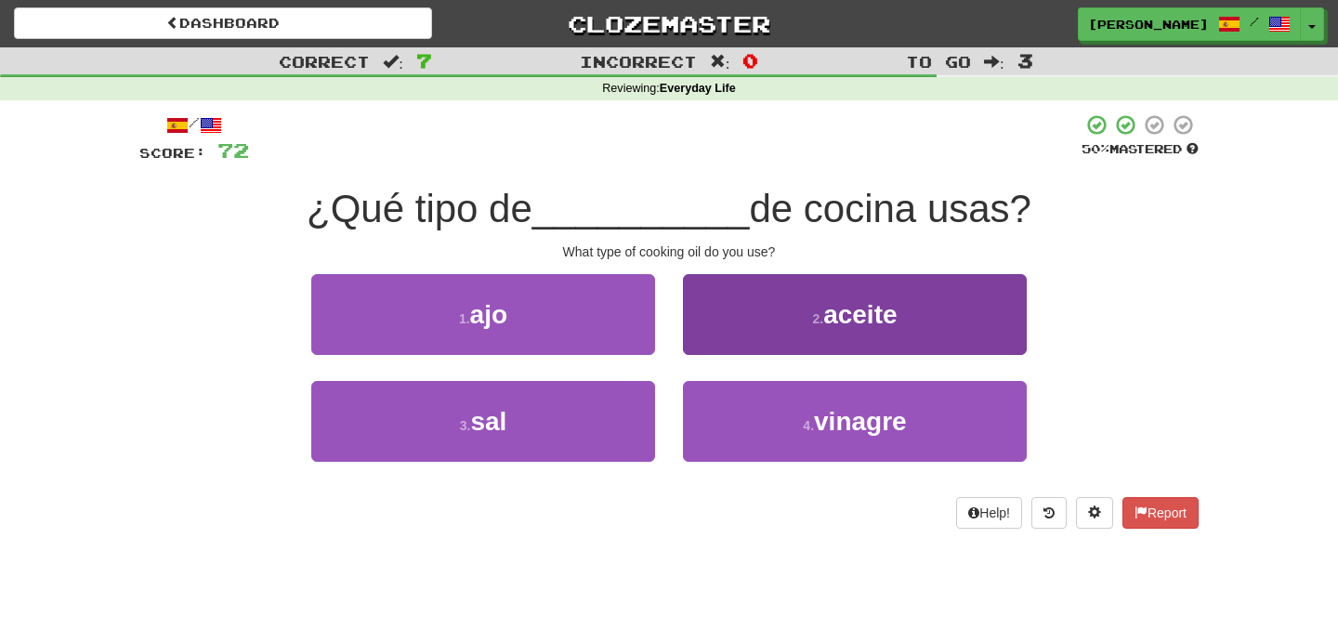
click at [714, 312] on button "2 . aceite" at bounding box center [855, 314] width 344 height 81
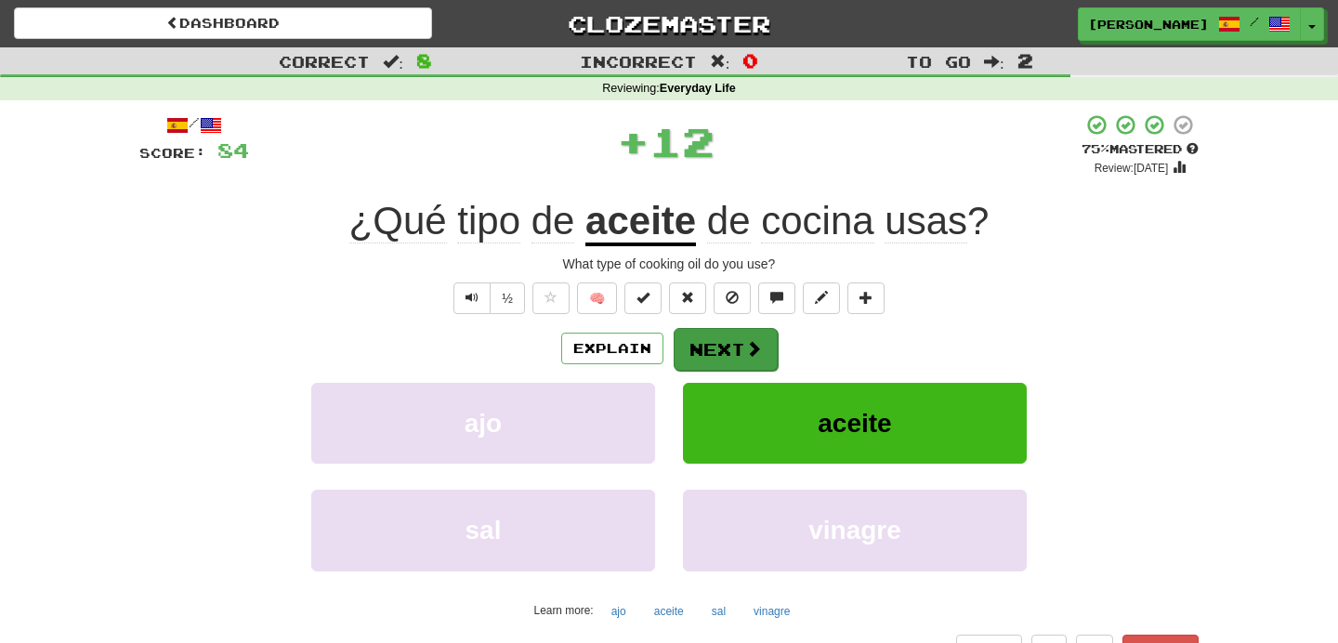
click at [717, 332] on button "Next" at bounding box center [726, 349] width 104 height 43
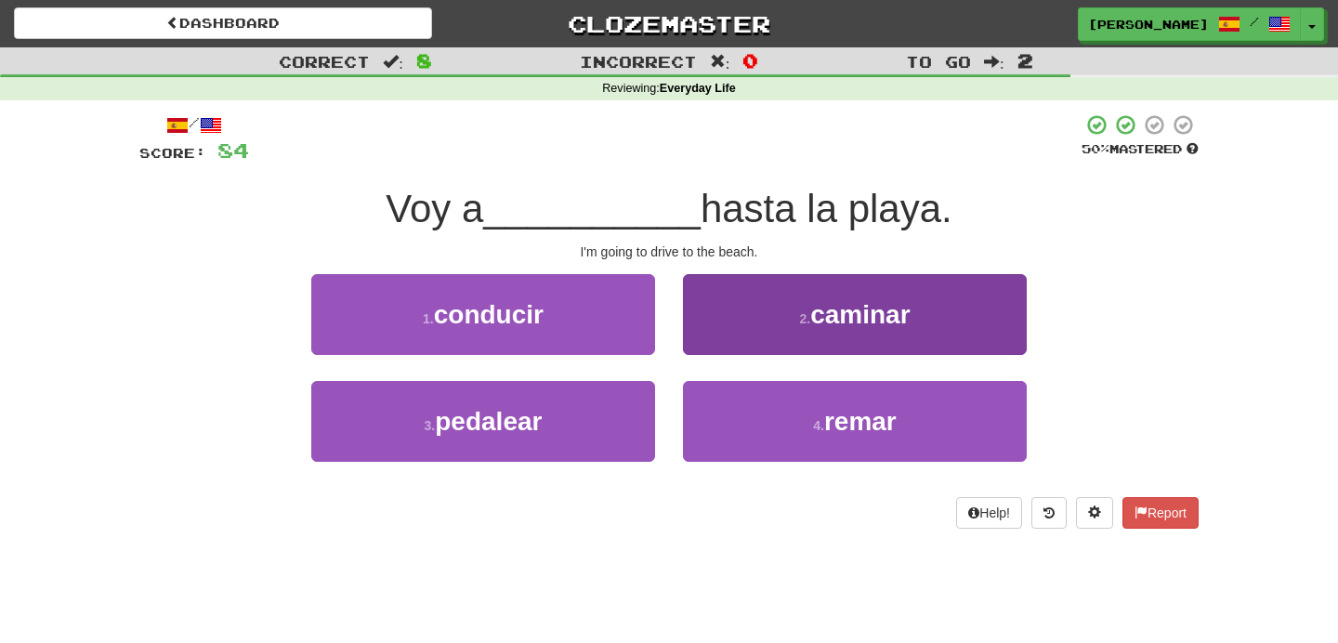
click at [770, 328] on button "2 . caminar" at bounding box center [855, 314] width 344 height 81
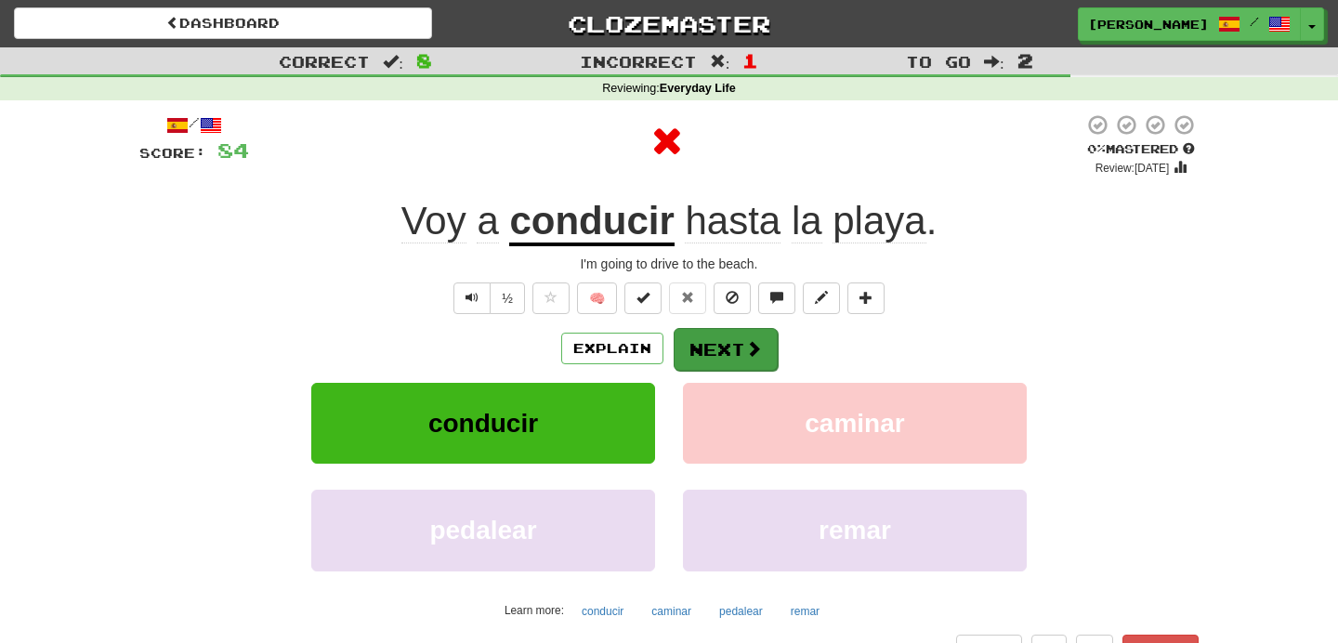
click at [727, 354] on button "Next" at bounding box center [726, 349] width 104 height 43
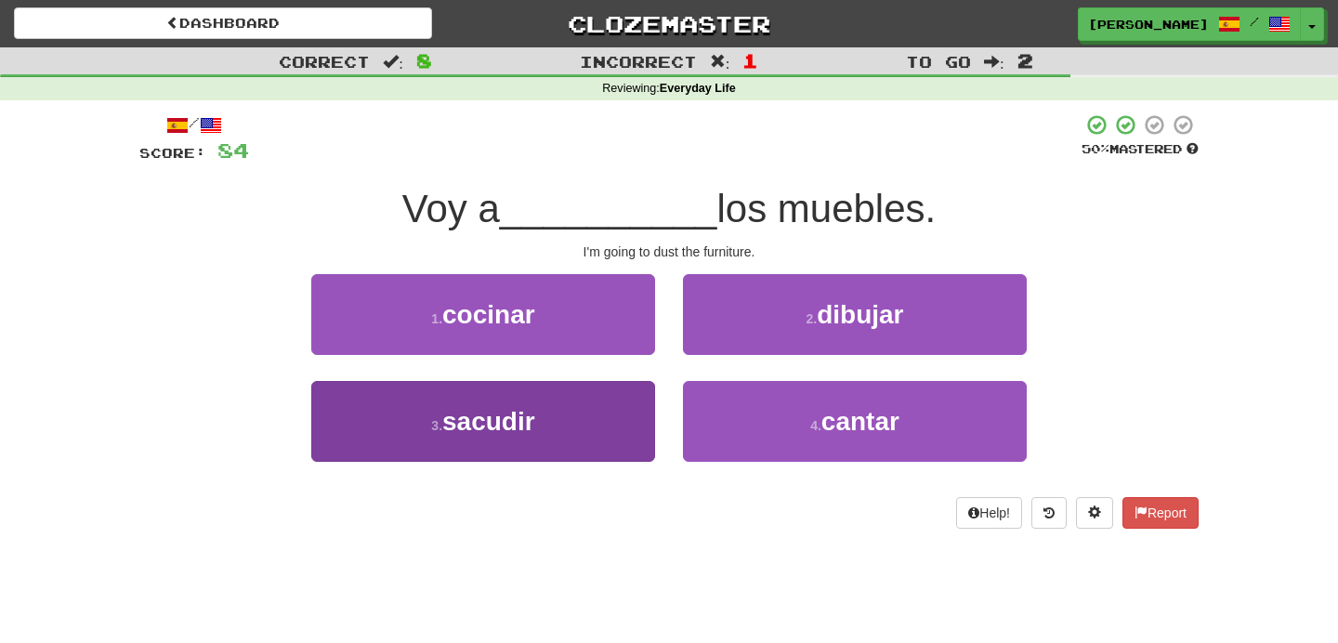
click at [647, 414] on button "3 . sacudir" at bounding box center [483, 421] width 344 height 81
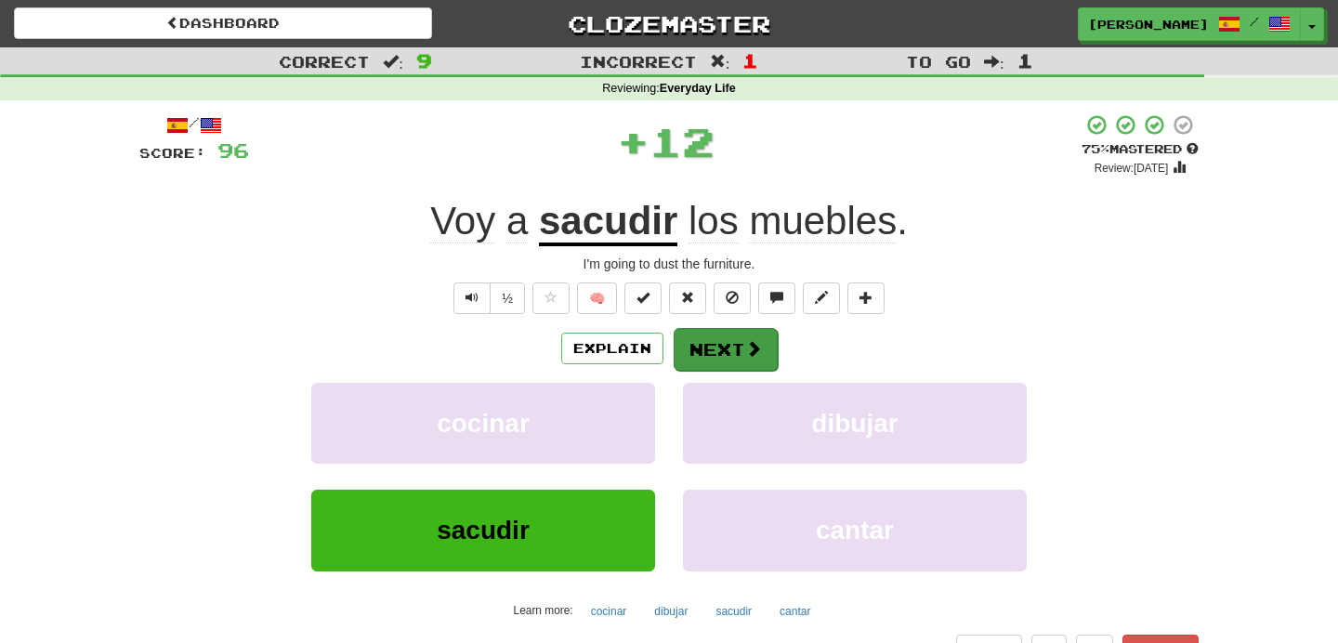
click at [716, 336] on button "Next" at bounding box center [726, 349] width 104 height 43
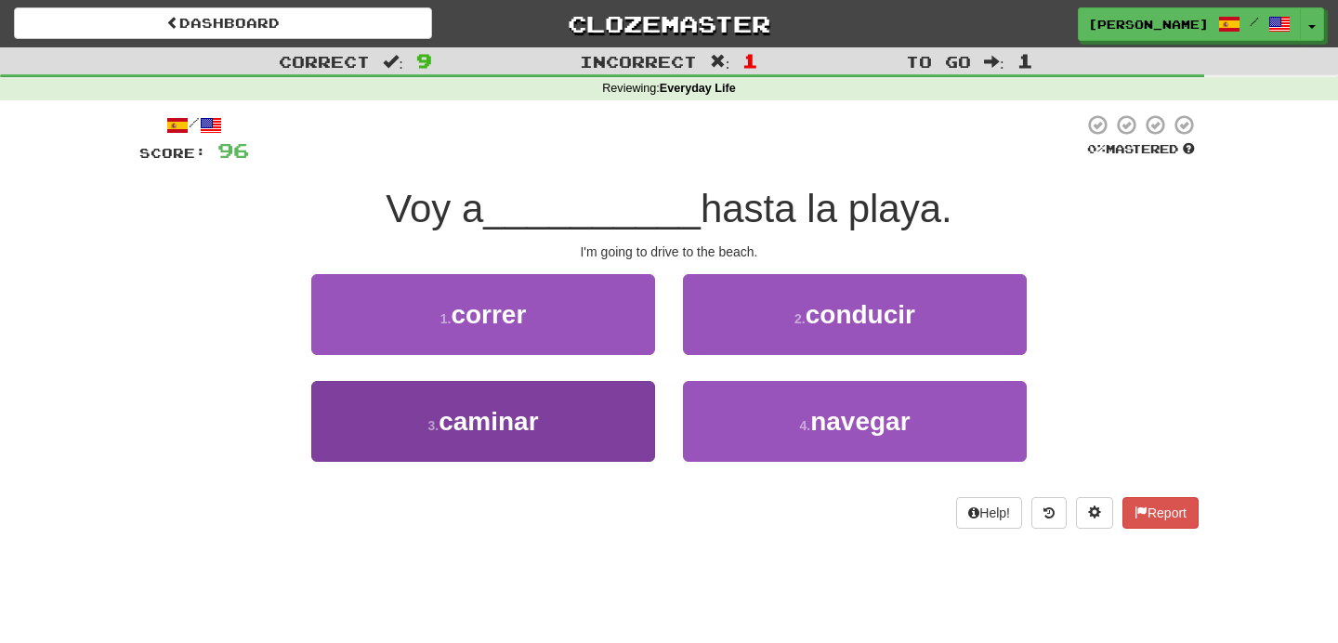
click at [646, 428] on button "3 . caminar" at bounding box center [483, 421] width 344 height 81
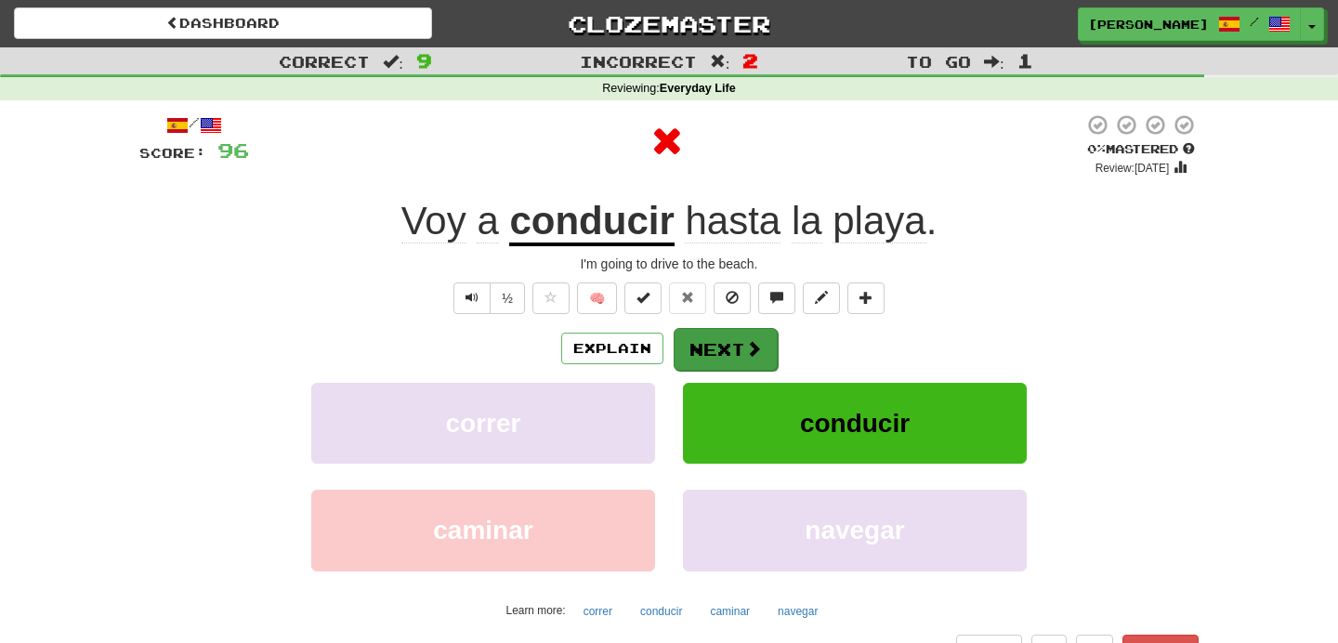
click at [717, 347] on button "Next" at bounding box center [726, 349] width 104 height 43
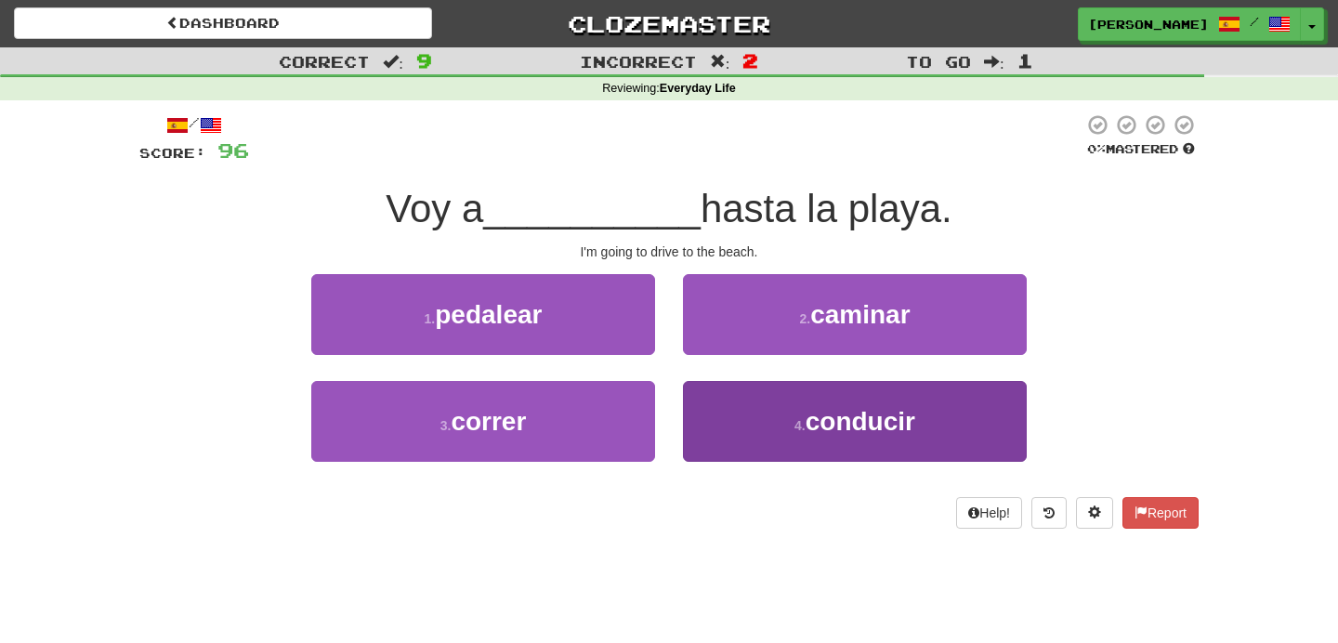
click at [749, 431] on button "4 . conducir" at bounding box center [855, 421] width 344 height 81
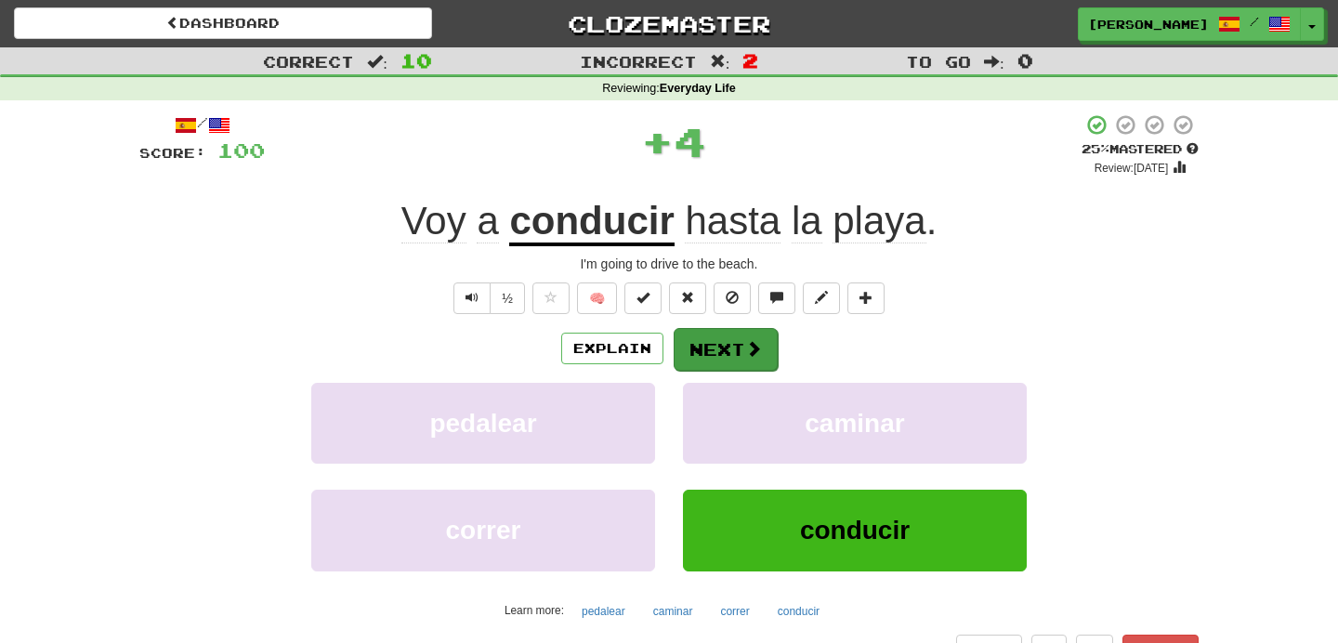
click at [724, 336] on button "Next" at bounding box center [726, 349] width 104 height 43
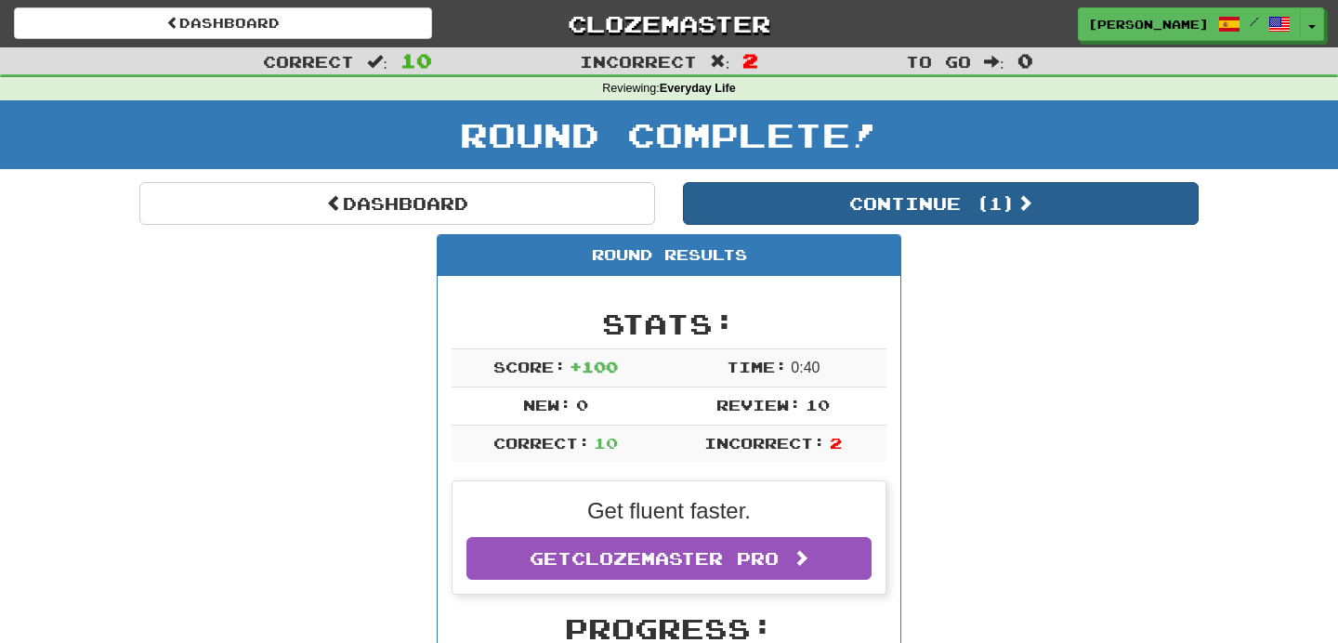
click at [856, 214] on button "Continue ( 1 )" at bounding box center [941, 203] width 516 height 43
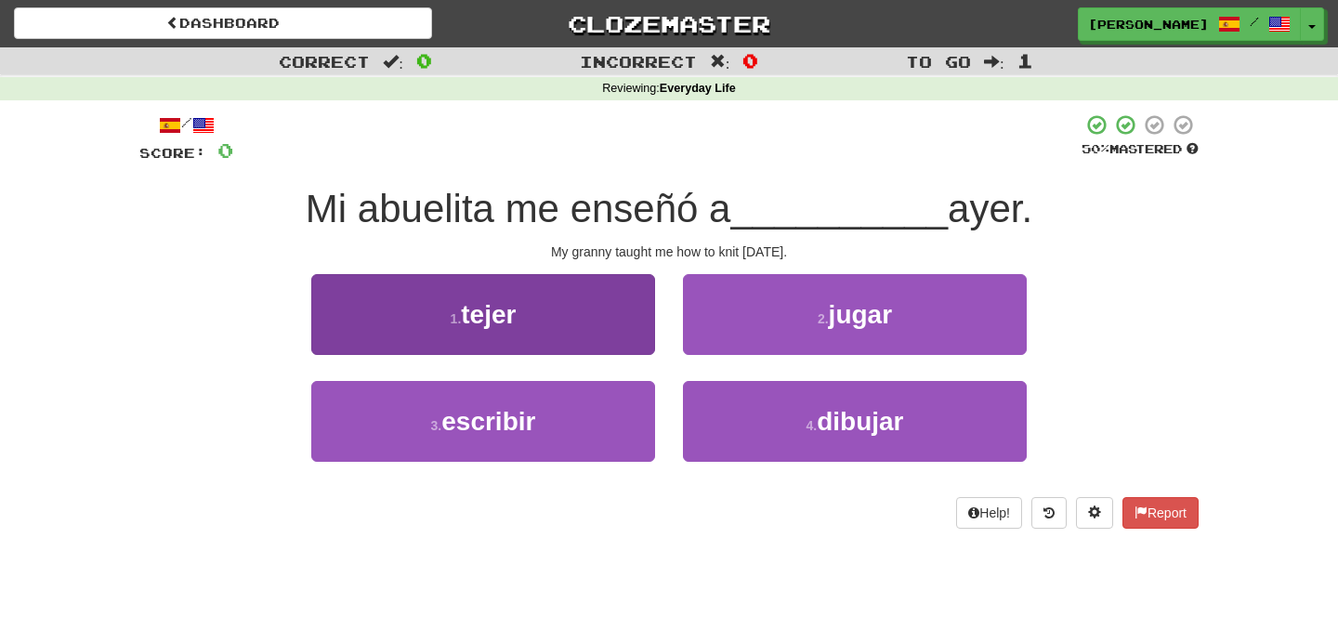
click at [586, 314] on button "1 . tejer" at bounding box center [483, 314] width 344 height 81
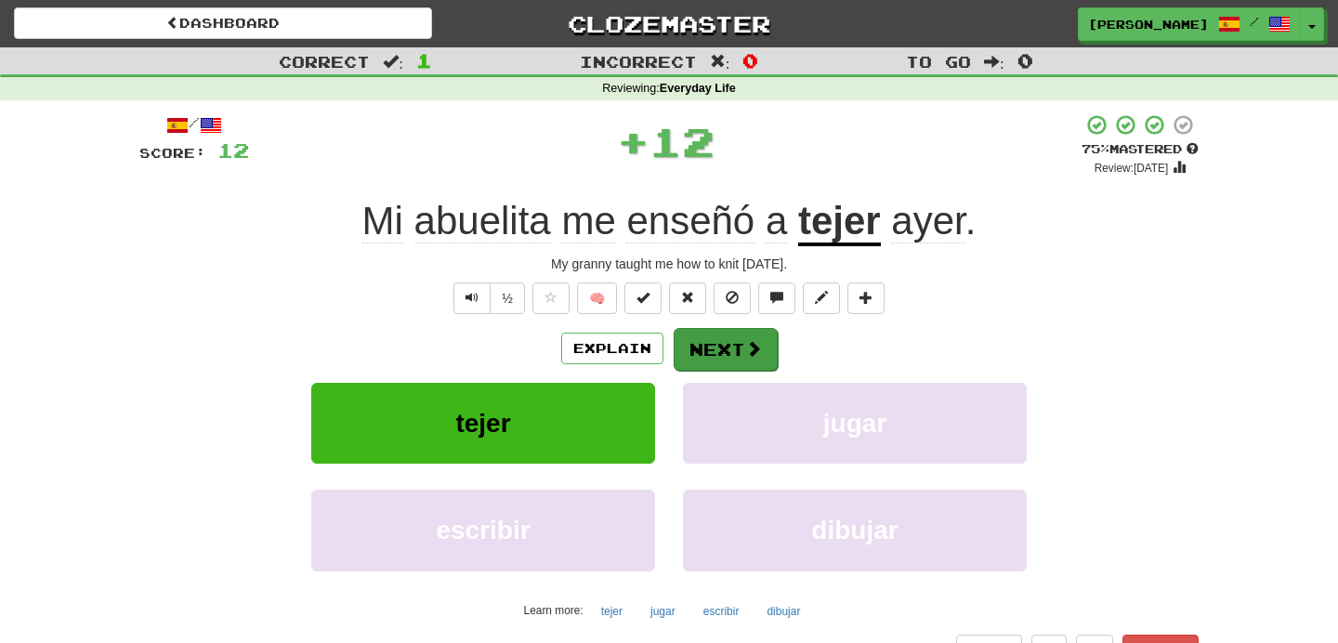
click at [742, 345] on button "Next" at bounding box center [726, 349] width 104 height 43
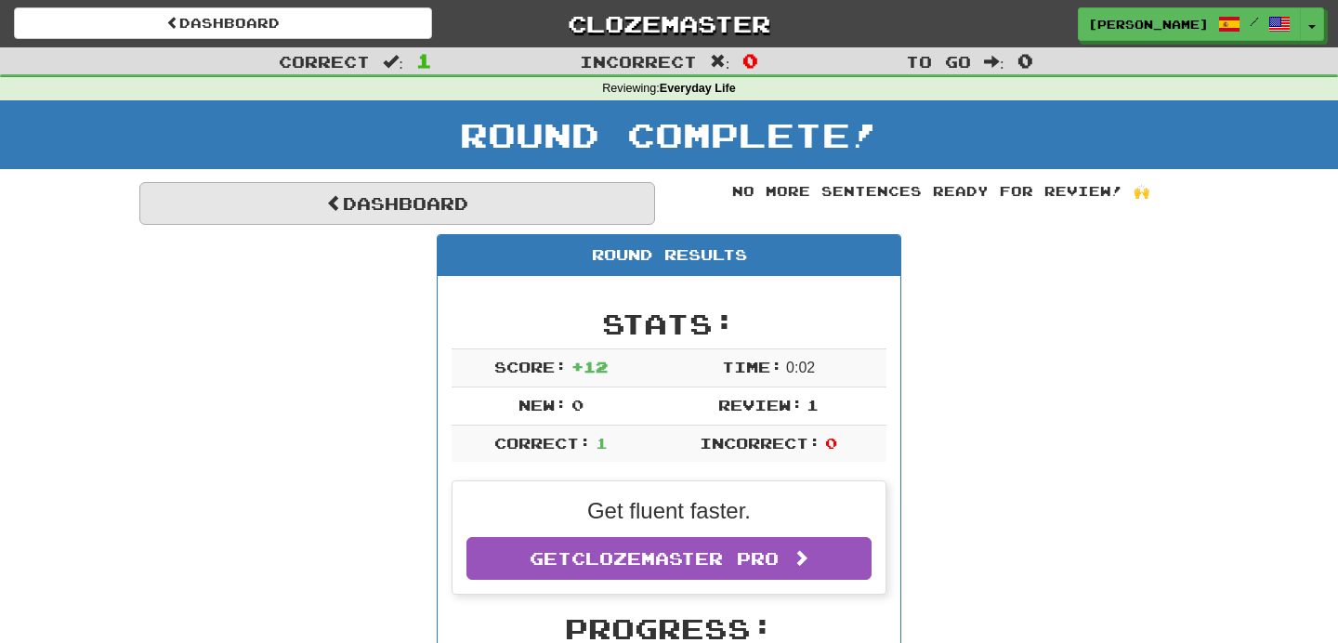
click at [423, 200] on link "Dashboard" at bounding box center [397, 203] width 516 height 43
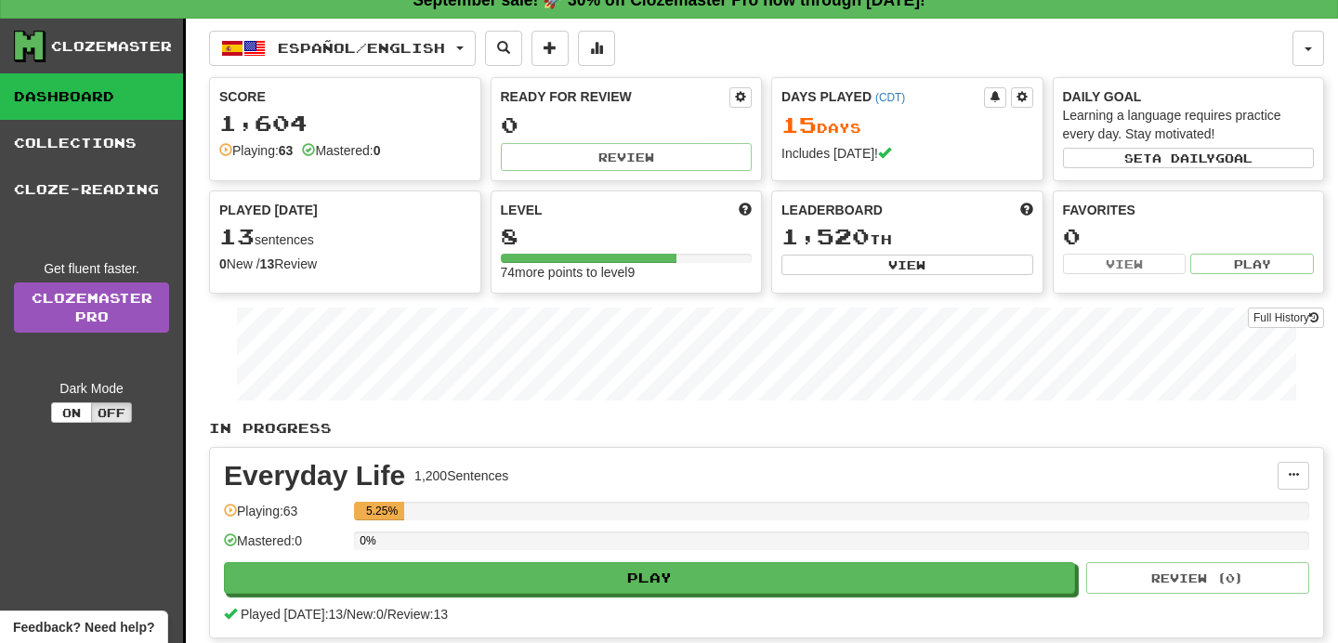
scroll to position [25, 0]
